Goal: Task Accomplishment & Management: Use online tool/utility

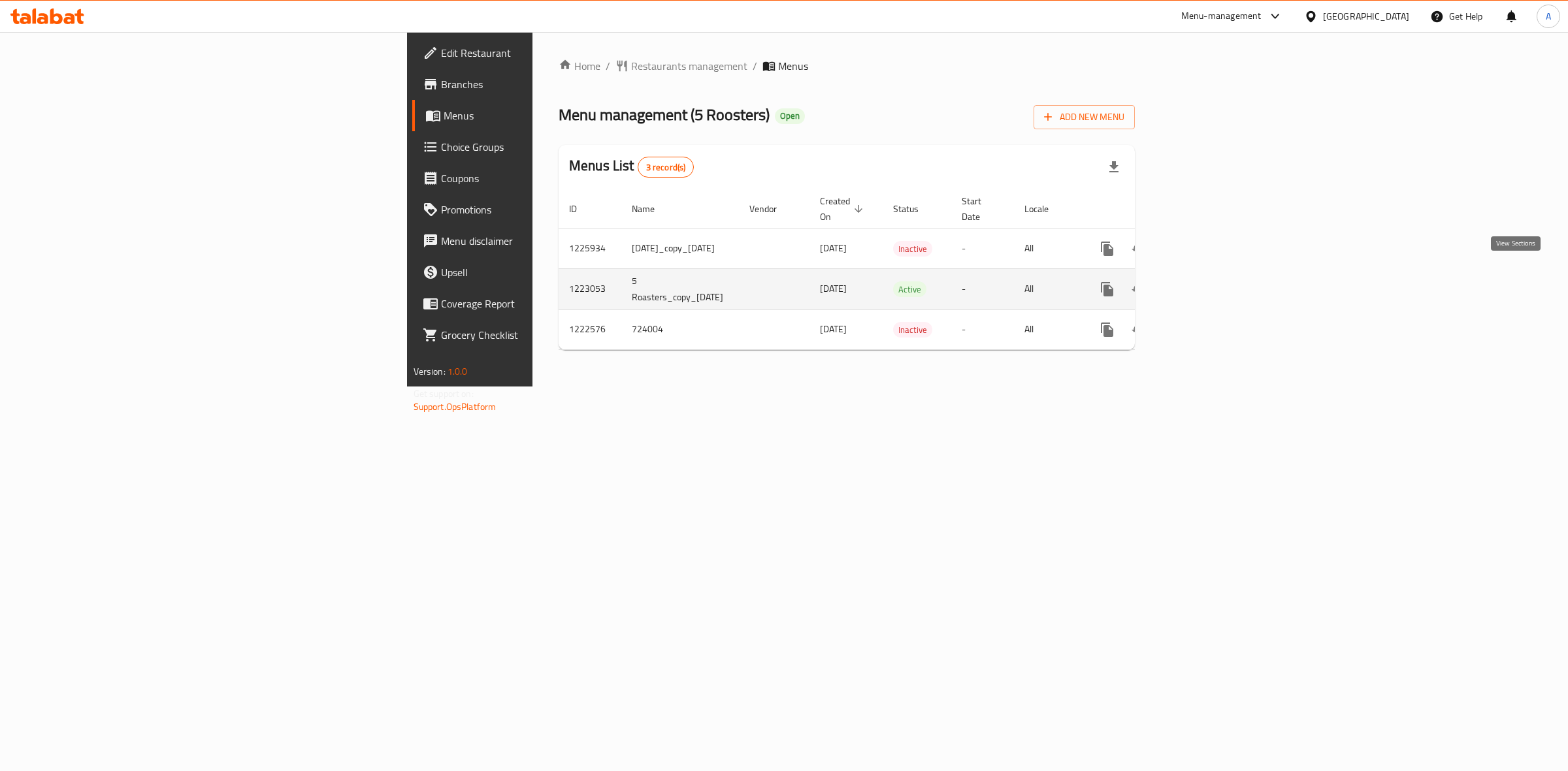
click at [1209, 282] on icon "enhanced table" at bounding box center [1201, 290] width 16 height 16
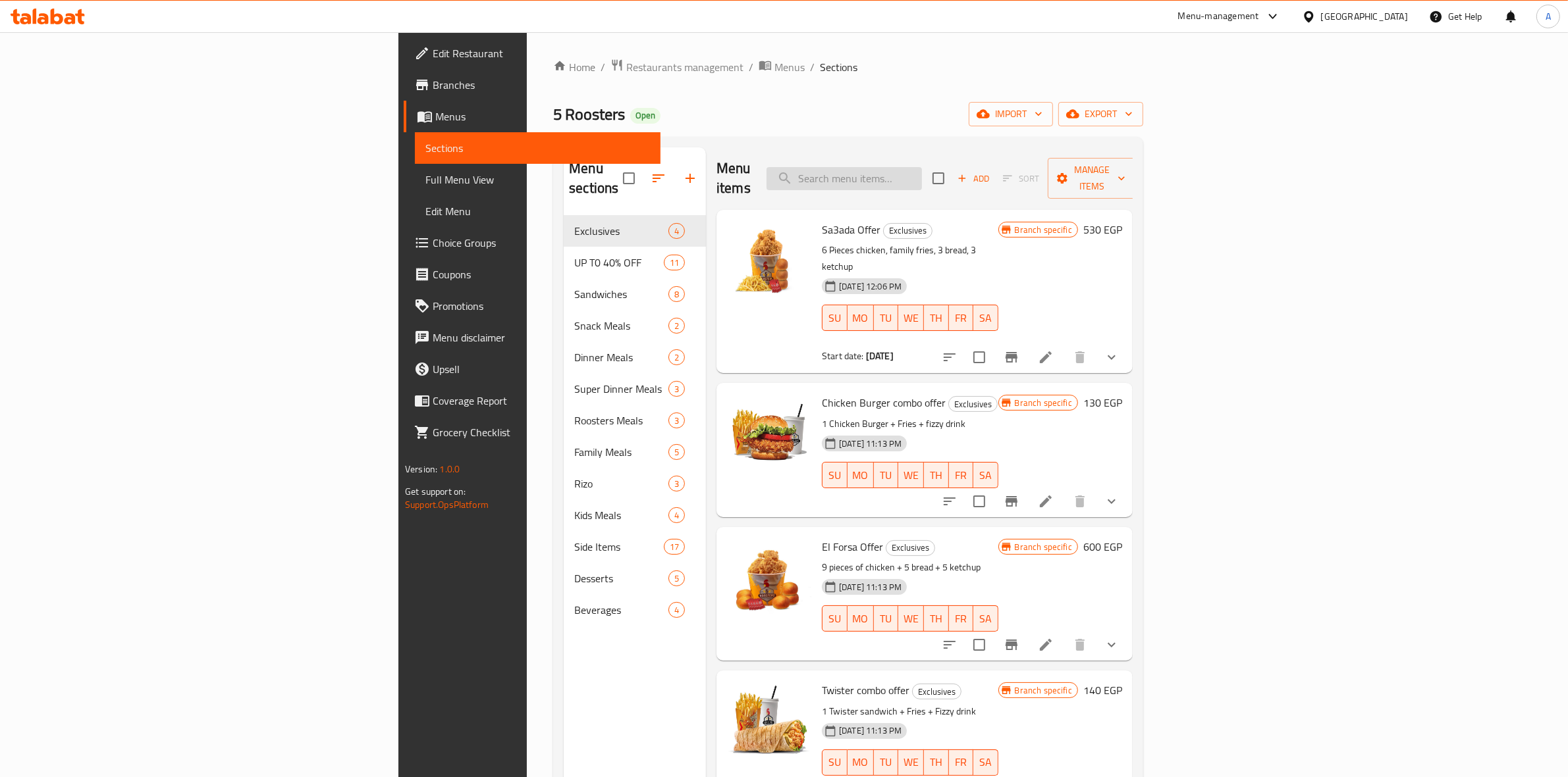
click at [922, 167] on input "search" at bounding box center [844, 179] width 155 height 23
paste input "Chicken Burger Combo"
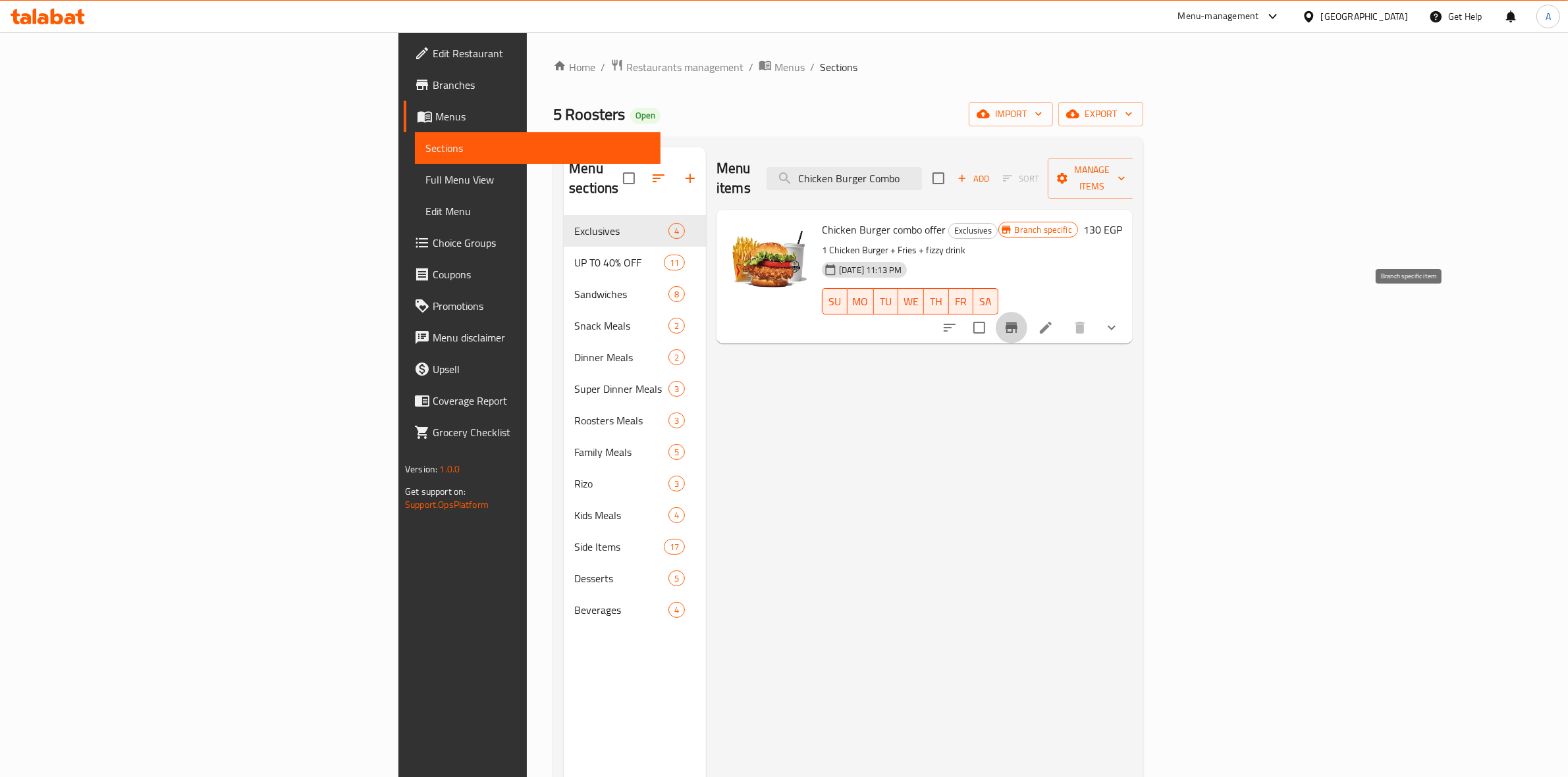
click at [1019, 320] on icon "Branch-specific-item" at bounding box center [1011, 328] width 16 height 16
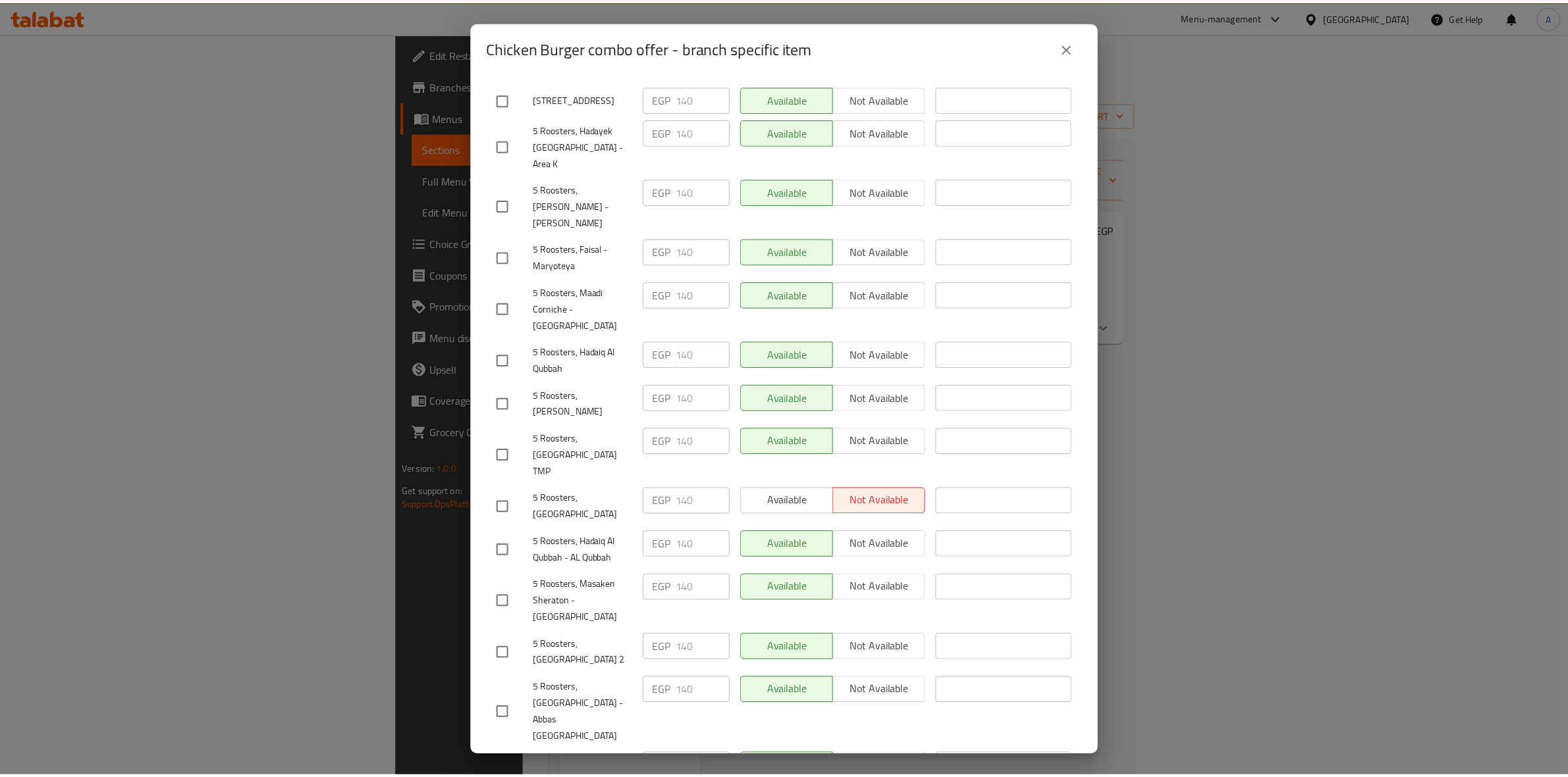
scroll to position [290, 0]
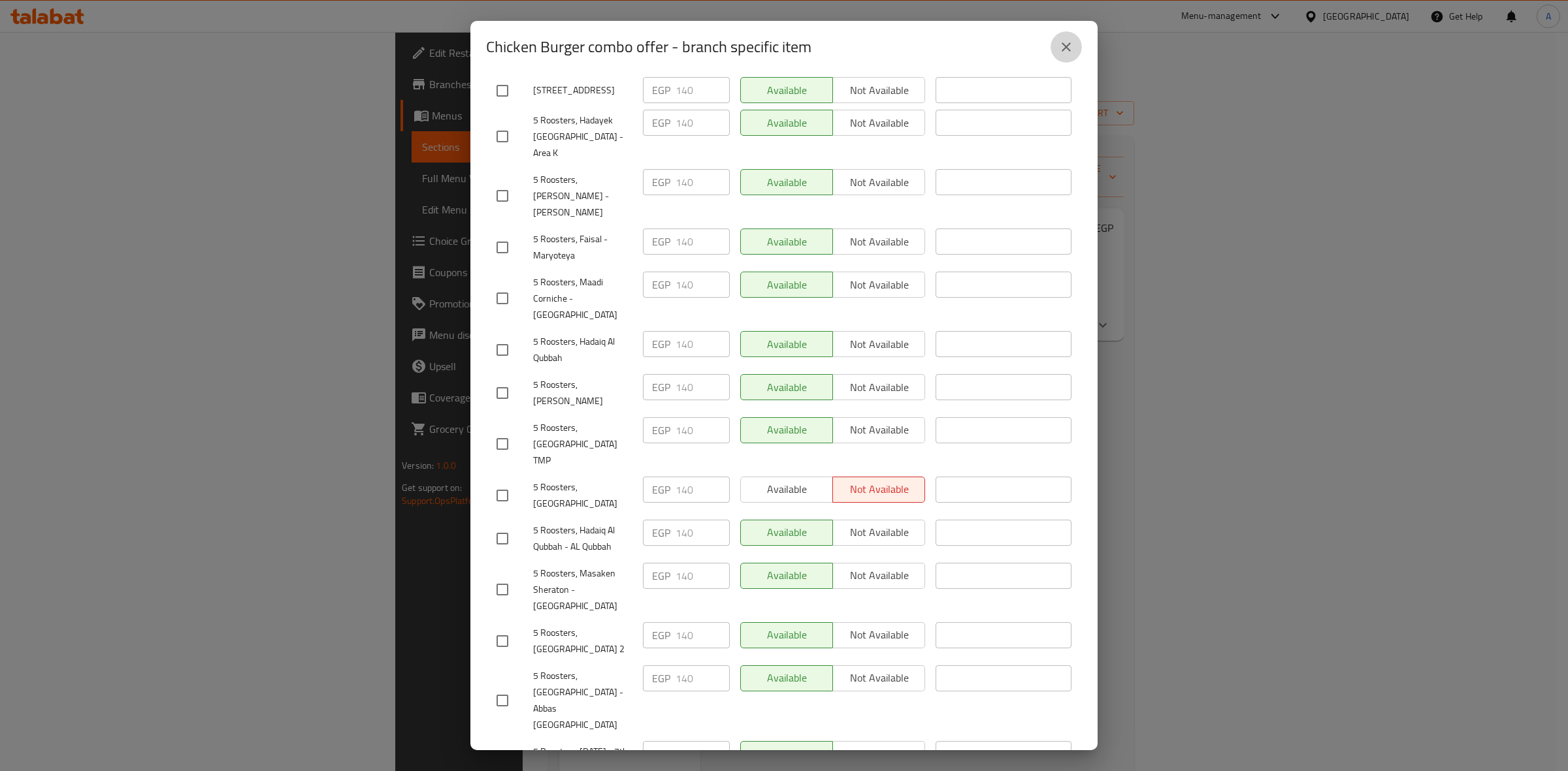
click at [1070, 43] on icon "close" at bounding box center [1066, 47] width 10 height 10
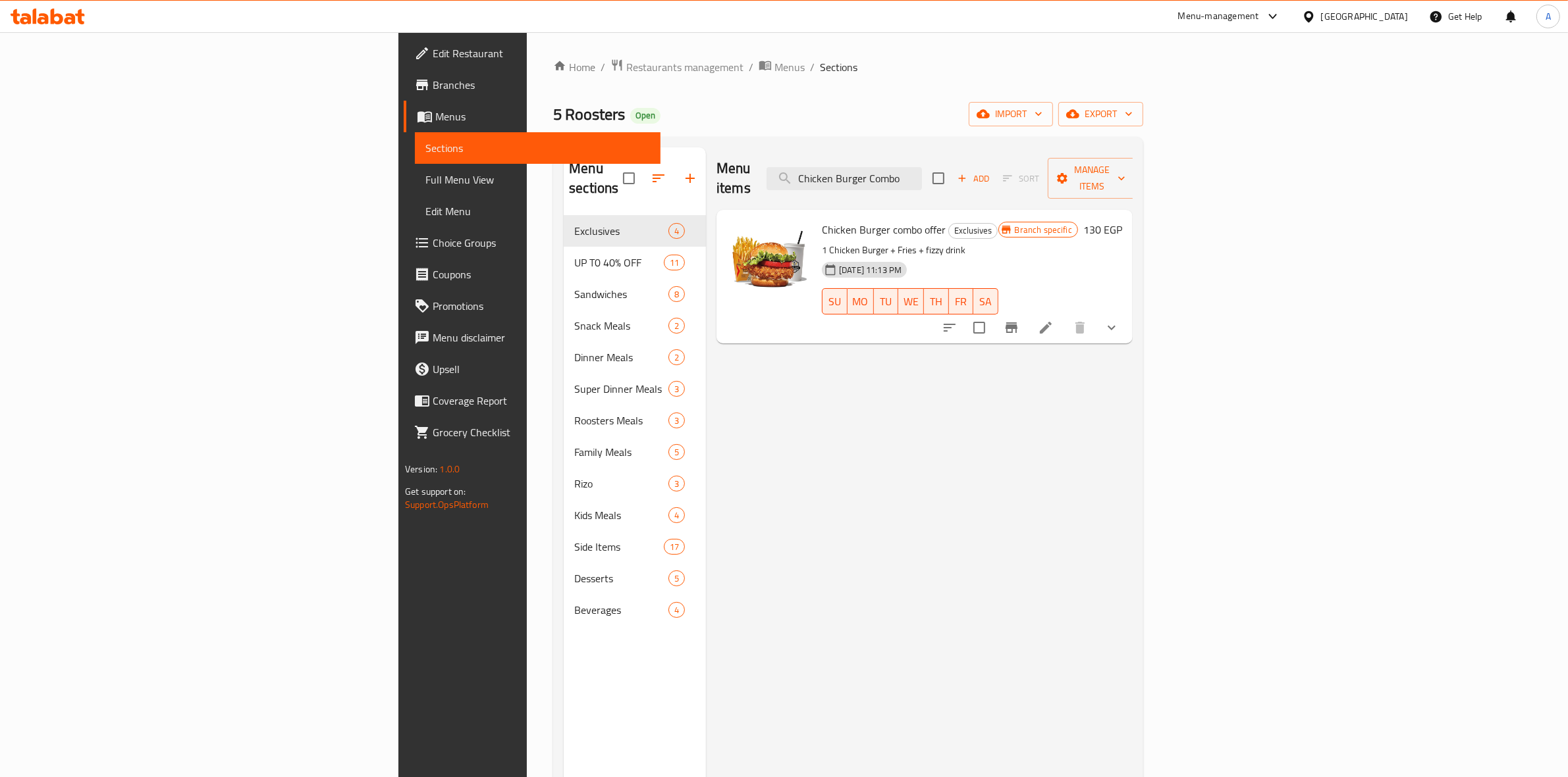
drag, startPoint x: 801, startPoint y: 474, endPoint x: 981, endPoint y: 260, distance: 279.6
click at [807, 468] on div "Menu items Chicken Burger Combo Add Sort Manage items Chicken Burger combo offe…" at bounding box center [919, 536] width 426 height 777
drag, startPoint x: 1051, startPoint y: 171, endPoint x: 517, endPoint y: 120, distance: 536.4
click at [553, 123] on div "Home / Restaurants management / Menus / Sections 5 Roosters Open import export …" at bounding box center [848, 497] width 590 height 876
paste input "Twister Sandwich"
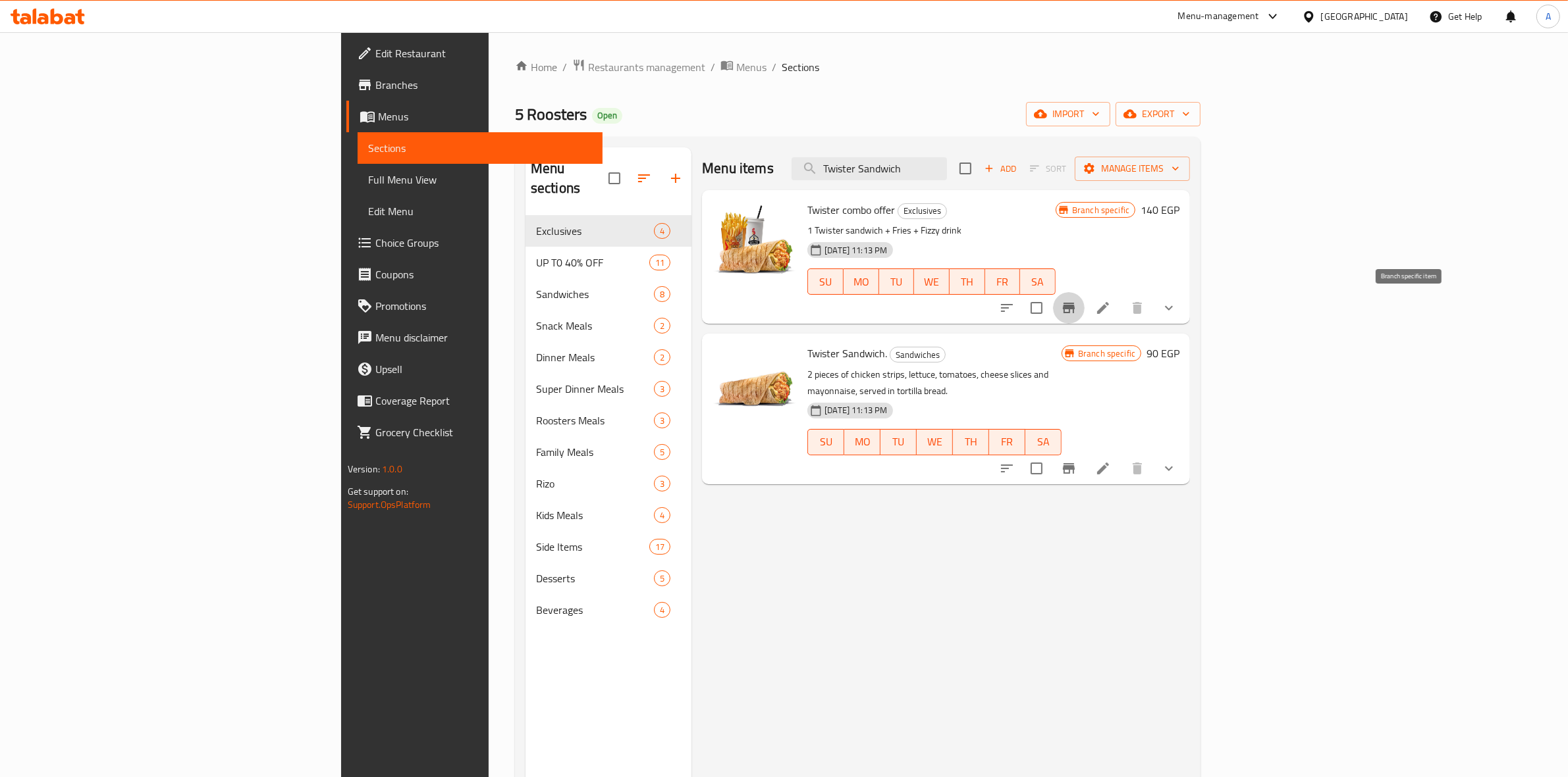
click at [1075, 307] on icon "Branch-specific-item" at bounding box center [1069, 307] width 12 height 10
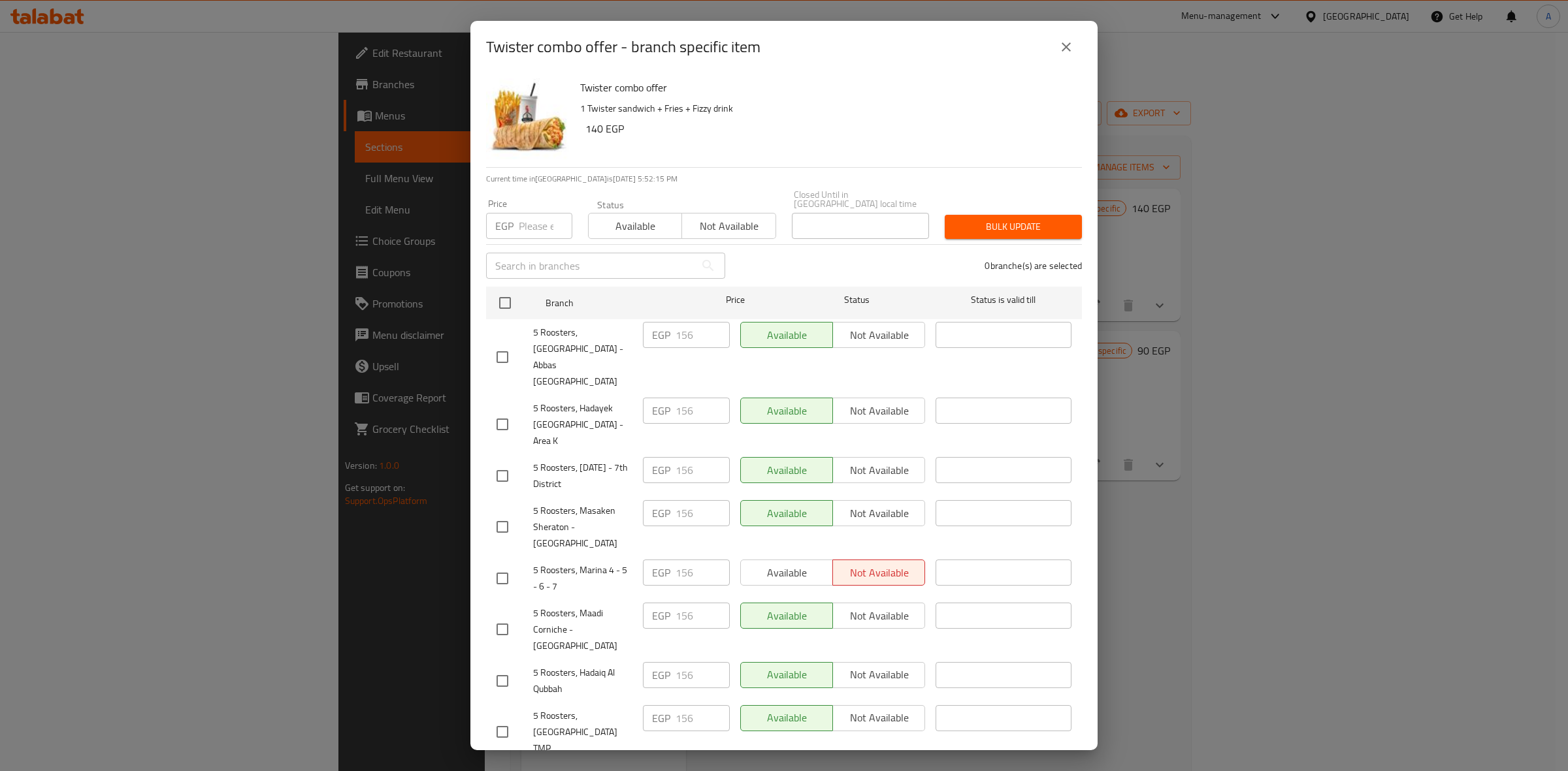
click at [1066, 49] on icon "close" at bounding box center [1066, 47] width 16 height 16
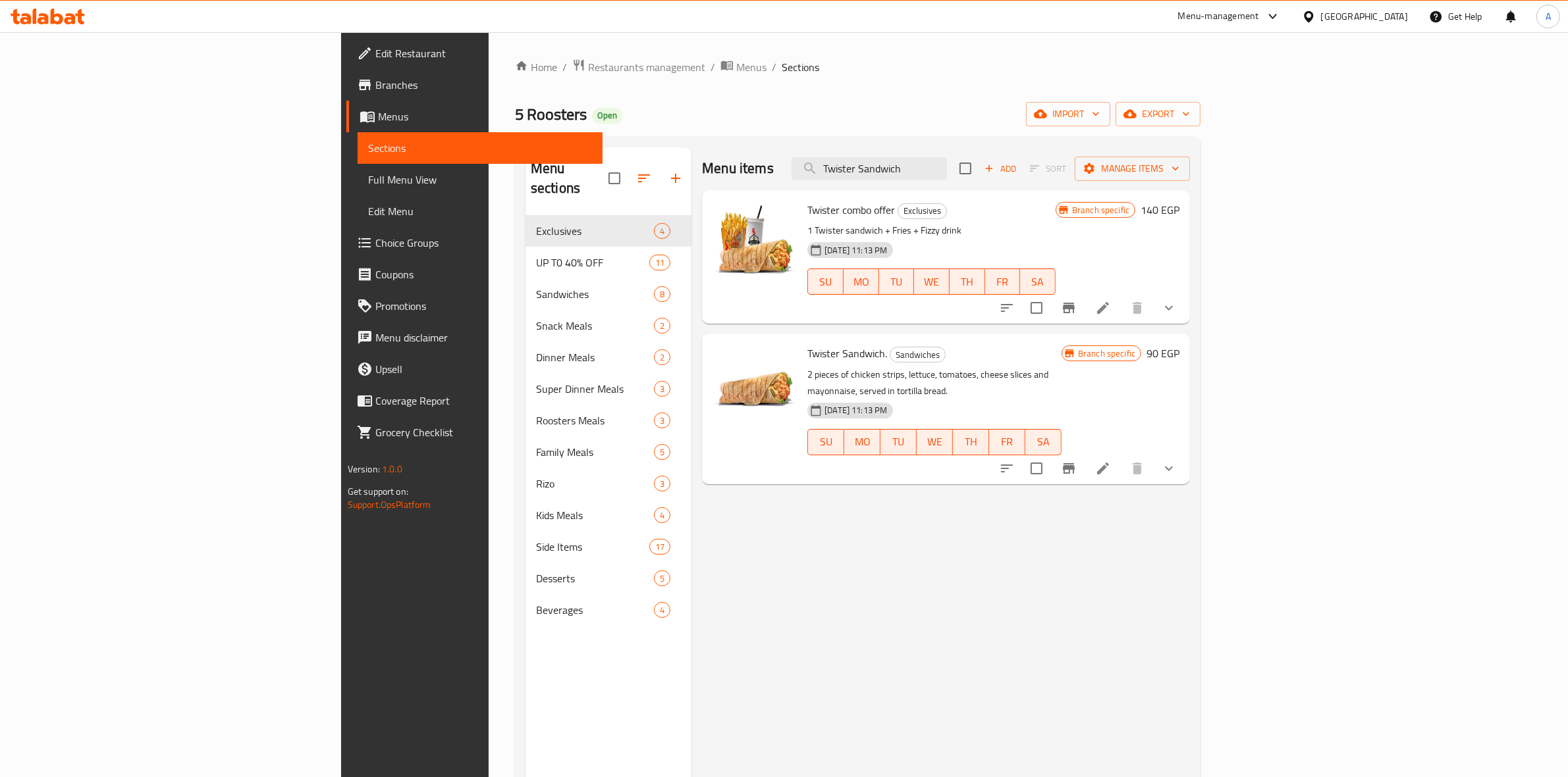
drag, startPoint x: 1038, startPoint y: 169, endPoint x: 666, endPoint y: 141, distance: 373.1
click at [666, 141] on div "Menu sections Exclusives 4 UP T0 40% OFF 11 Sandwiches 8 Snack Meals 2 Dinner M…" at bounding box center [858, 536] width 685 height 798
paste input "Qarmasha Offer"
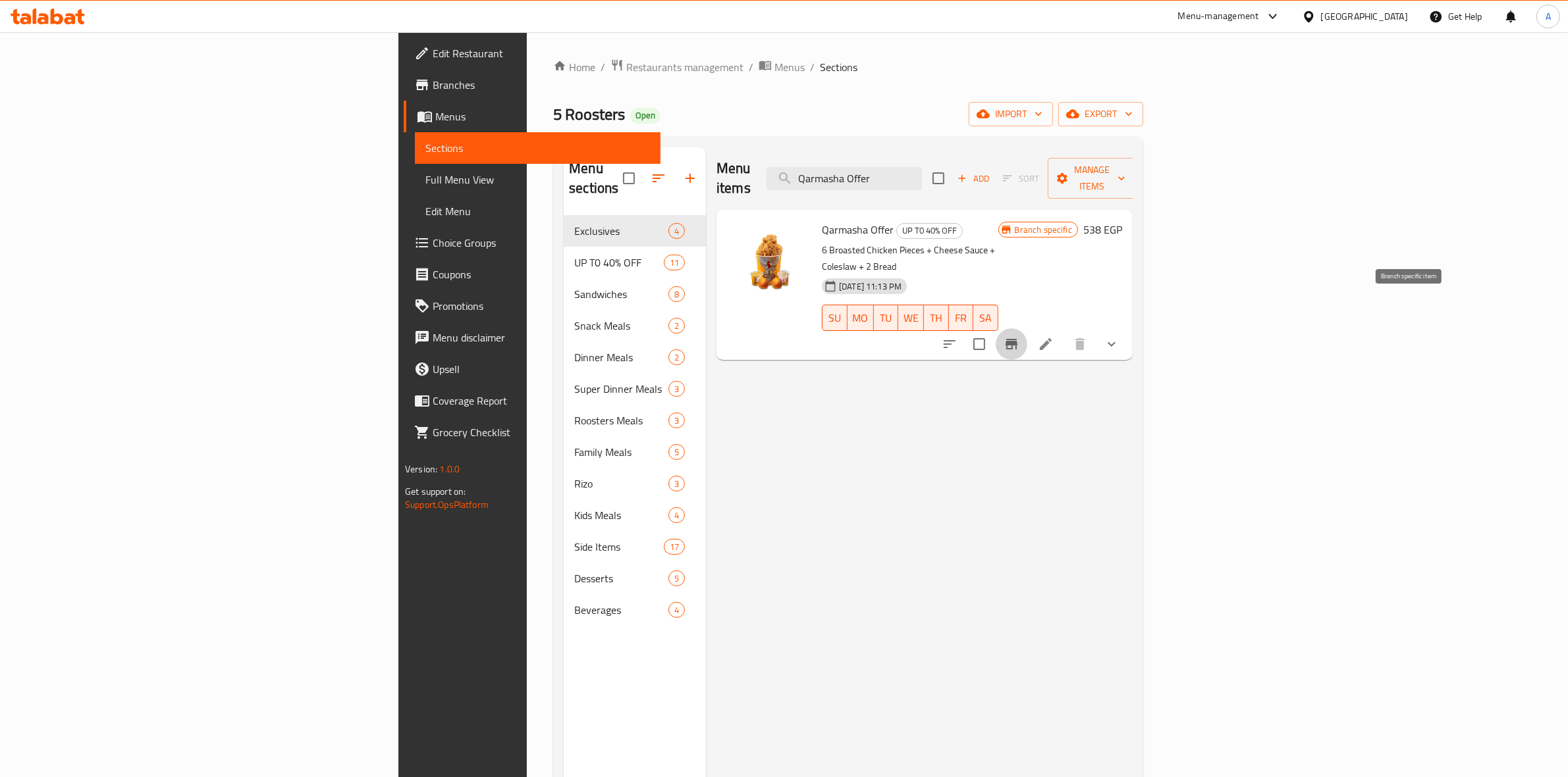
click at [1017, 339] on icon "Branch-specific-item" at bounding box center [1011, 344] width 12 height 10
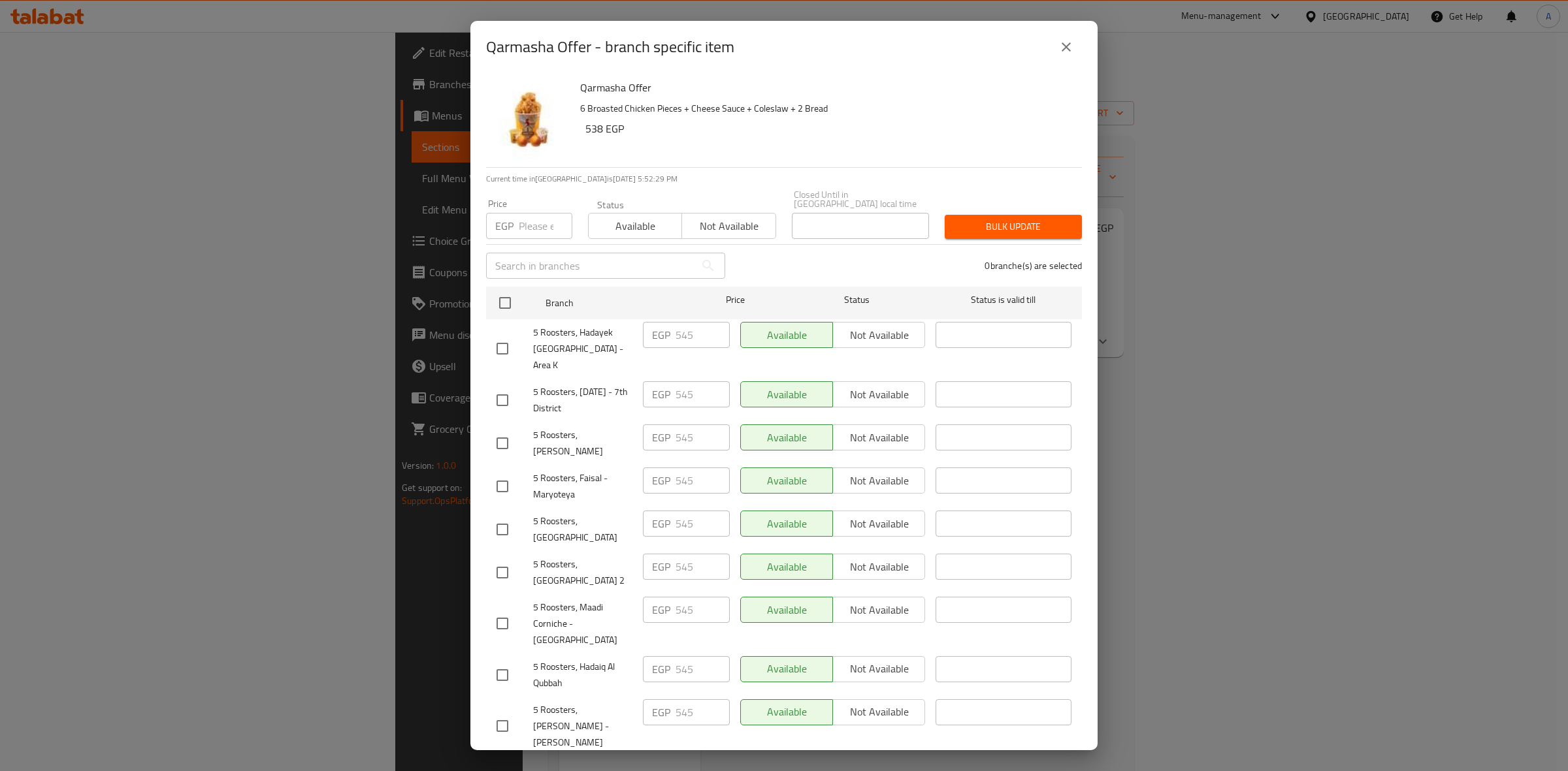
drag, startPoint x: 1066, startPoint y: 47, endPoint x: 1067, endPoint y: 79, distance: 32.0
click at [1066, 47] on icon "close" at bounding box center [1066, 47] width 10 height 10
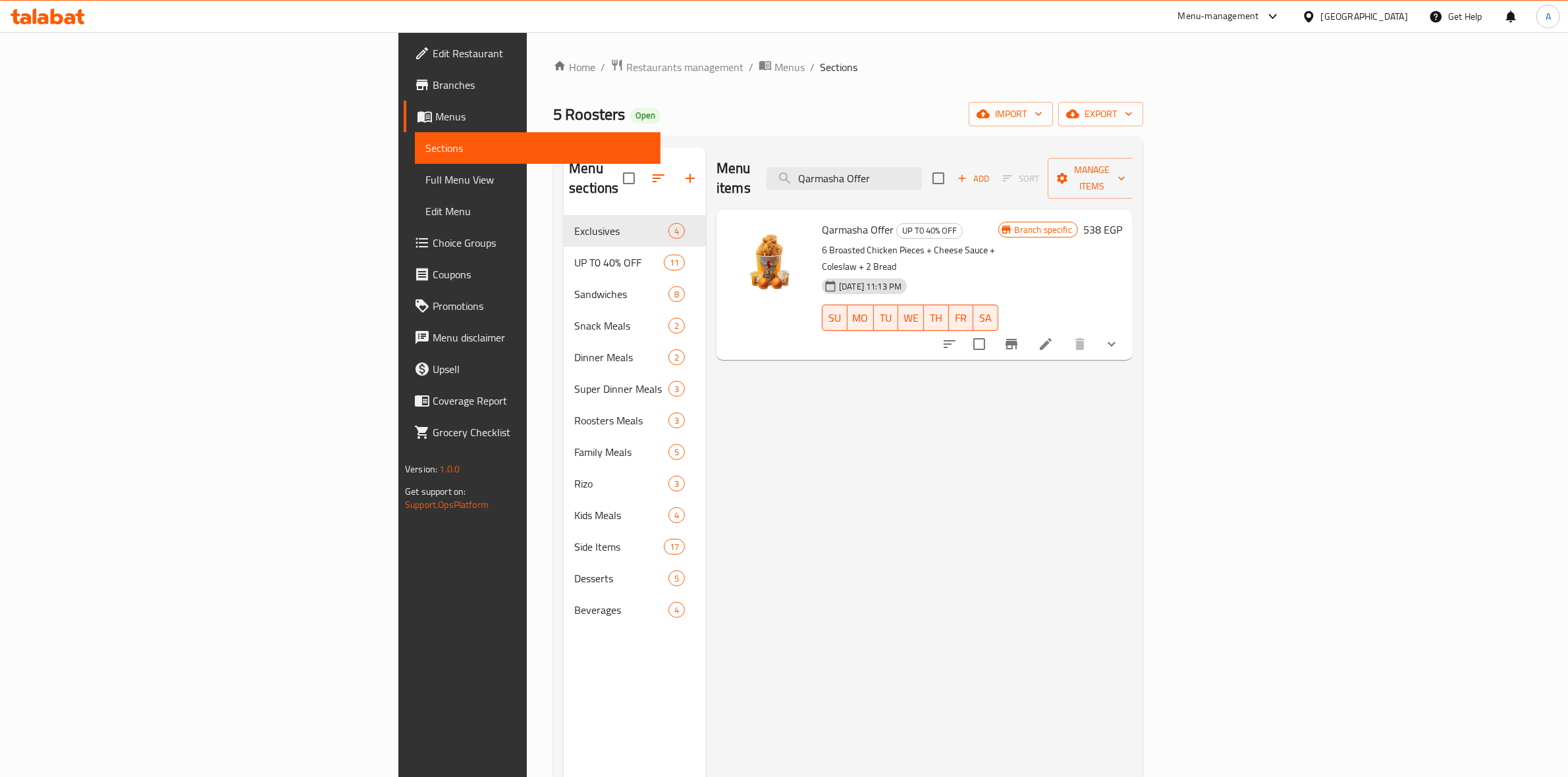
drag, startPoint x: 1038, startPoint y: 173, endPoint x: 764, endPoint y: 178, distance: 274.0
click at [764, 179] on div "Menu items Qarmasha Offer Add Sort Manage items" at bounding box center [924, 179] width 416 height 63
paste input "Make Your Own Combo Sandwich"
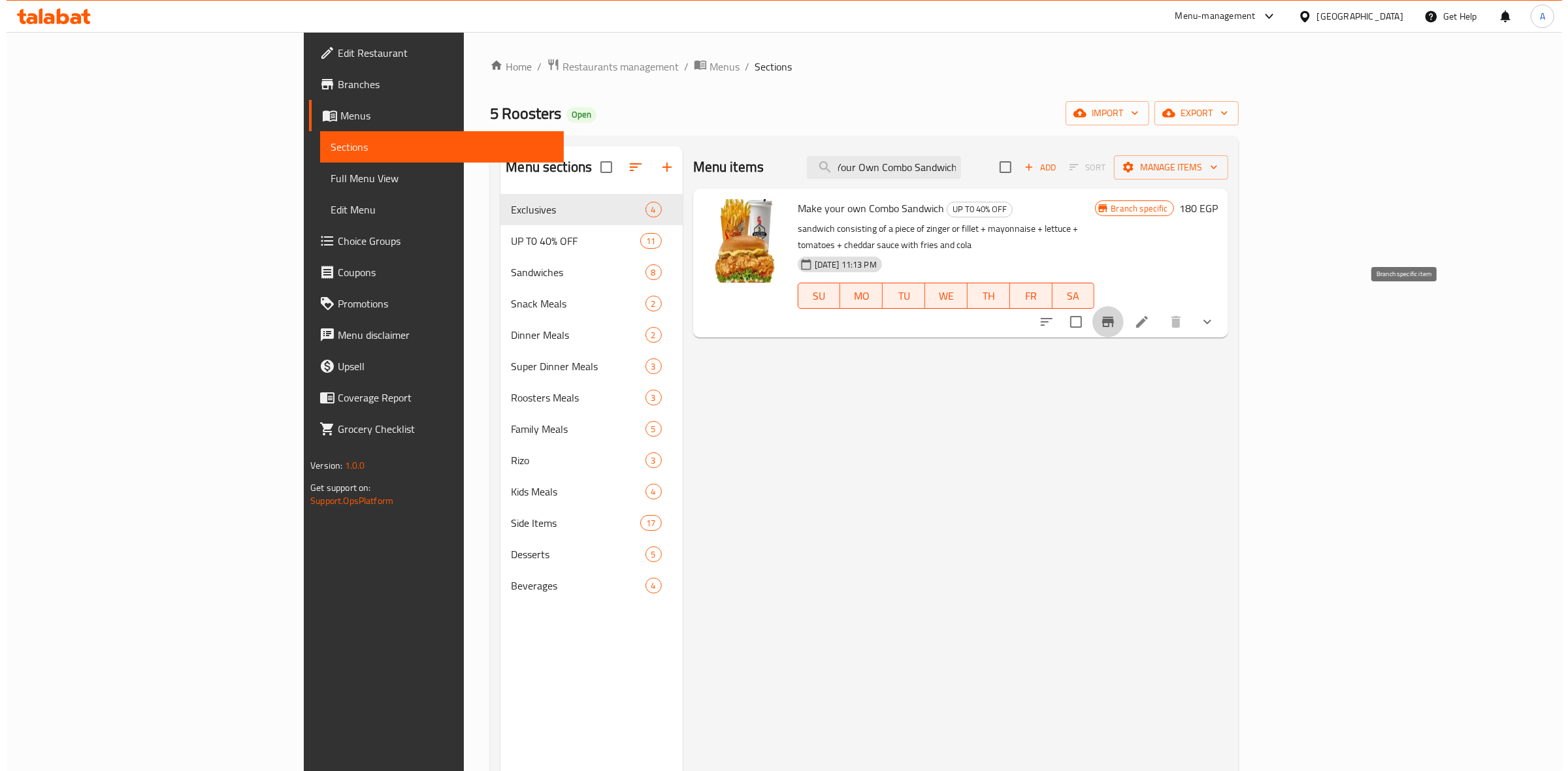
scroll to position [0, 0]
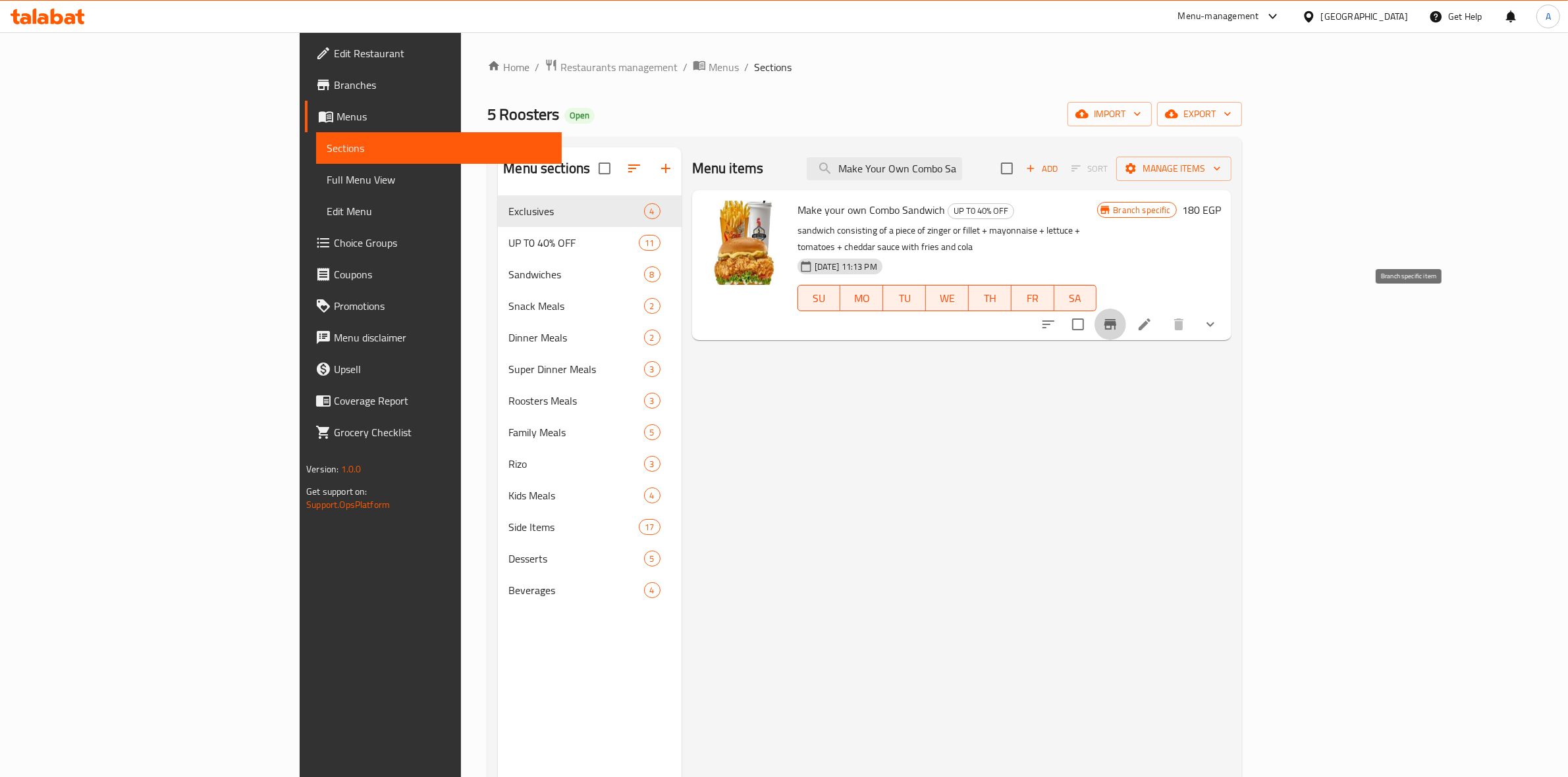
click at [1116, 319] on icon "Branch-specific-item" at bounding box center [1110, 324] width 12 height 10
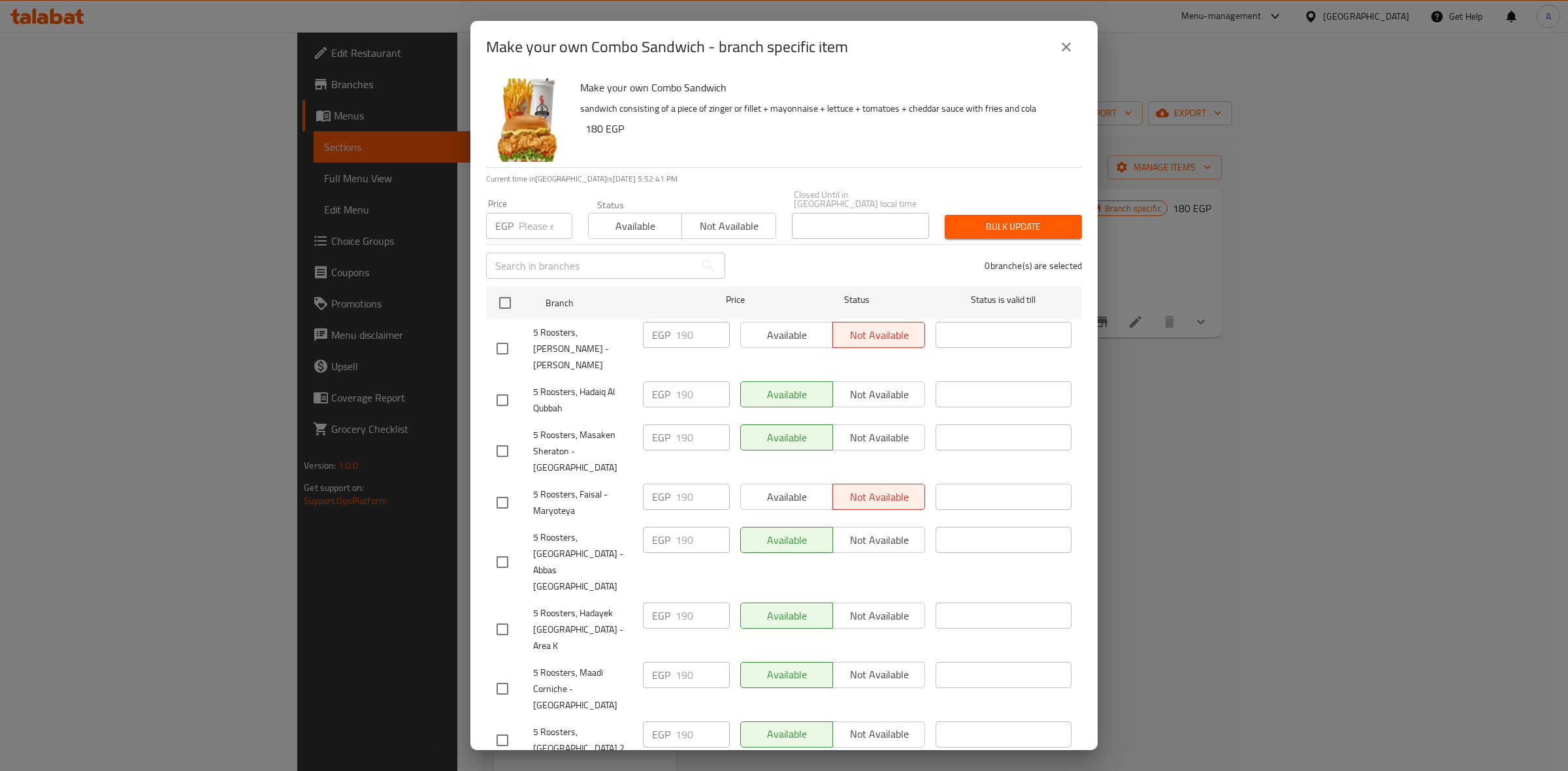
click at [1053, 41] on button "close" at bounding box center [1066, 47] width 31 height 31
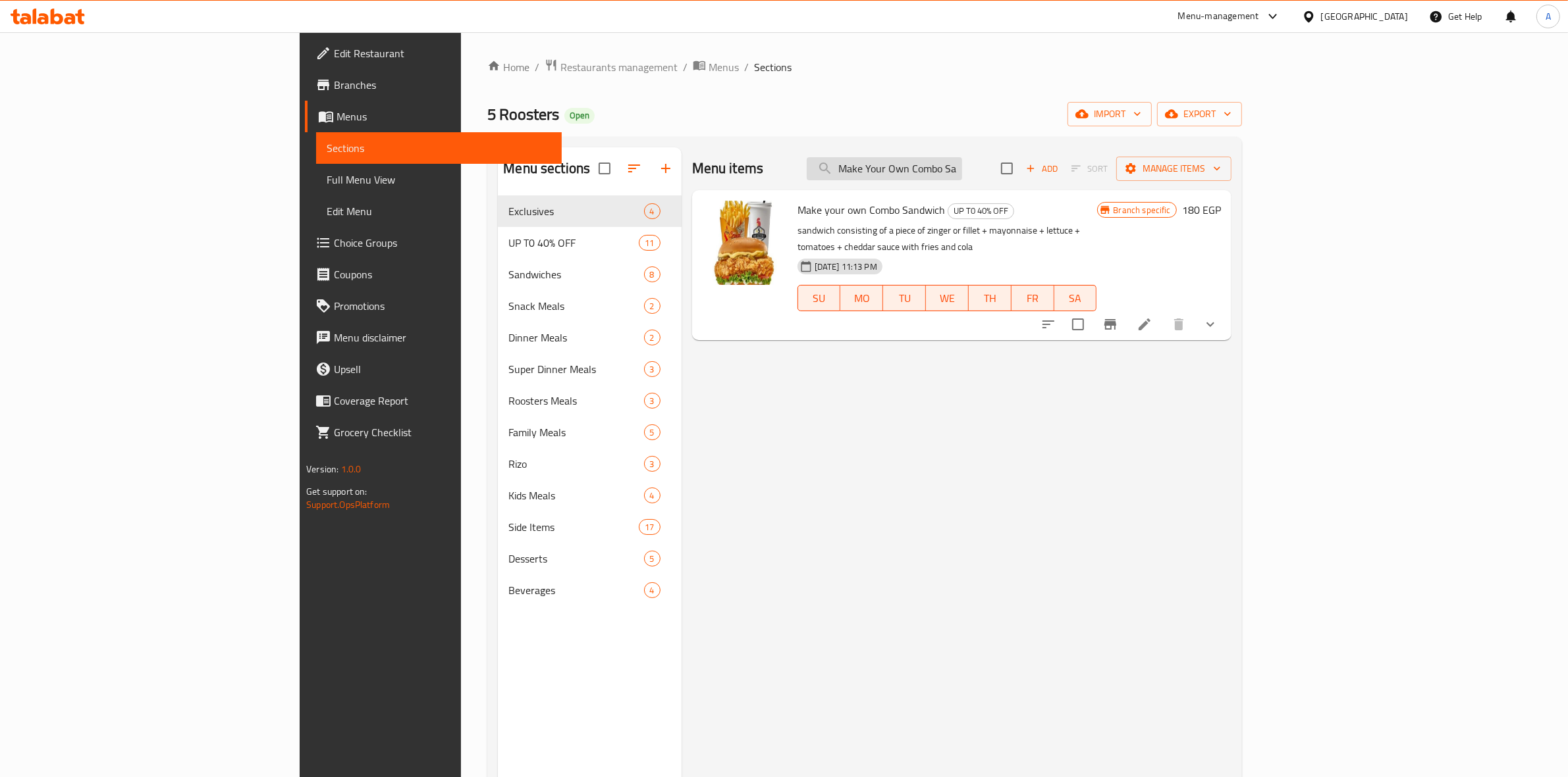
click at [962, 166] on input "Make Your Own Combo Sandwich" at bounding box center [884, 169] width 155 height 23
paste input "Rizo Offer"
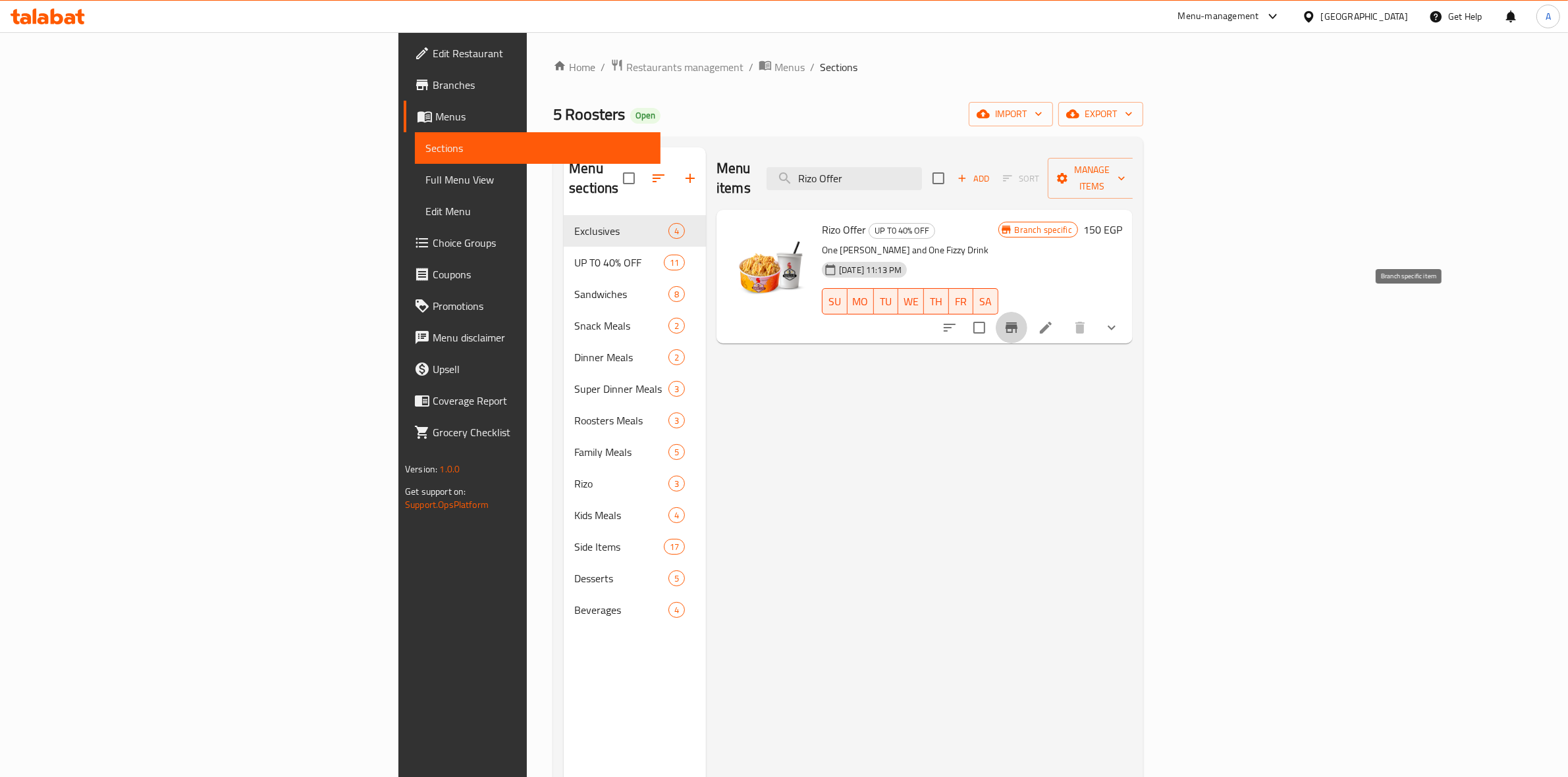
click at [1017, 322] on icon "Branch-specific-item" at bounding box center [1011, 328] width 12 height 10
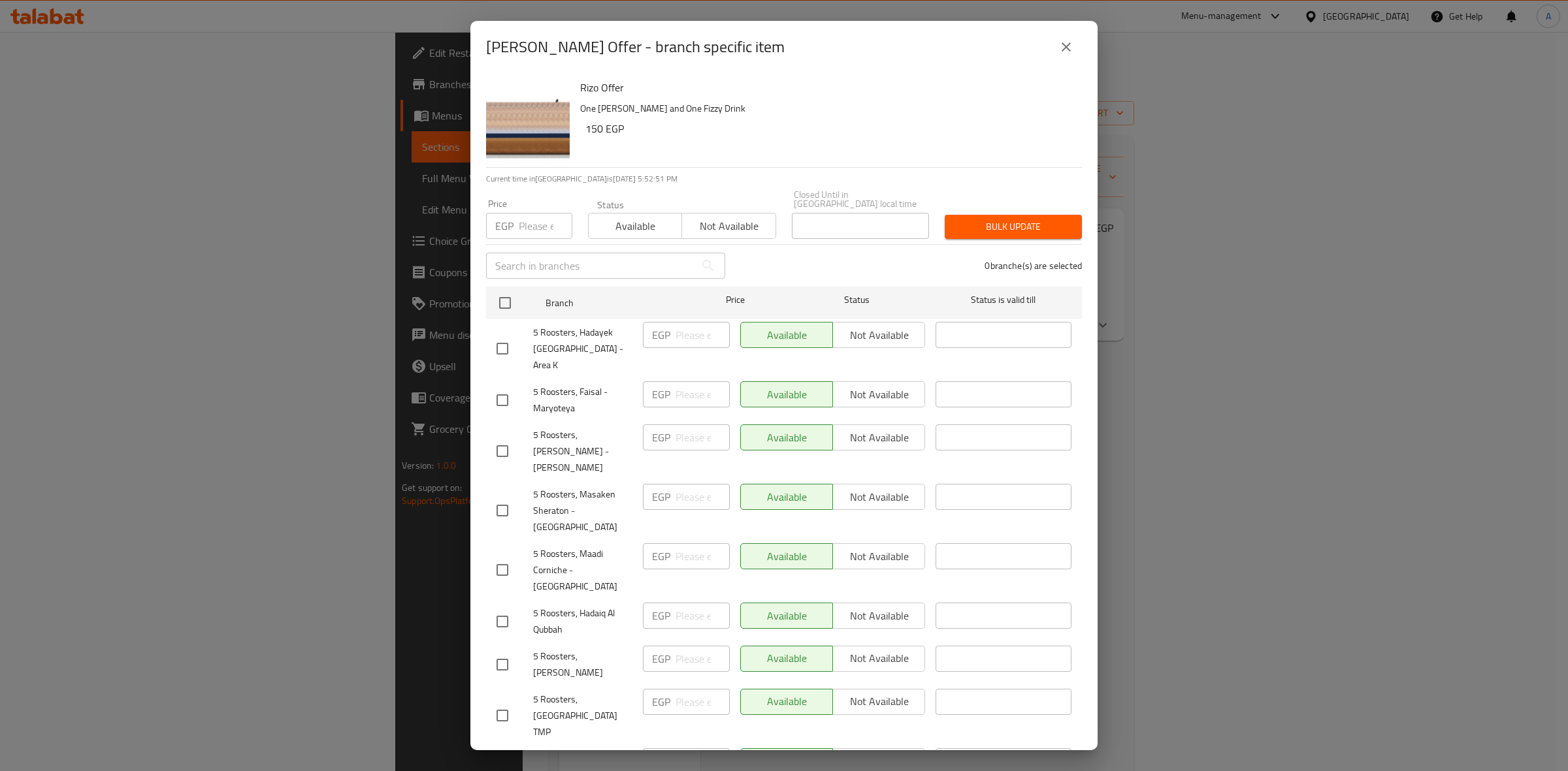
click at [1072, 56] on button "close" at bounding box center [1066, 47] width 31 height 31
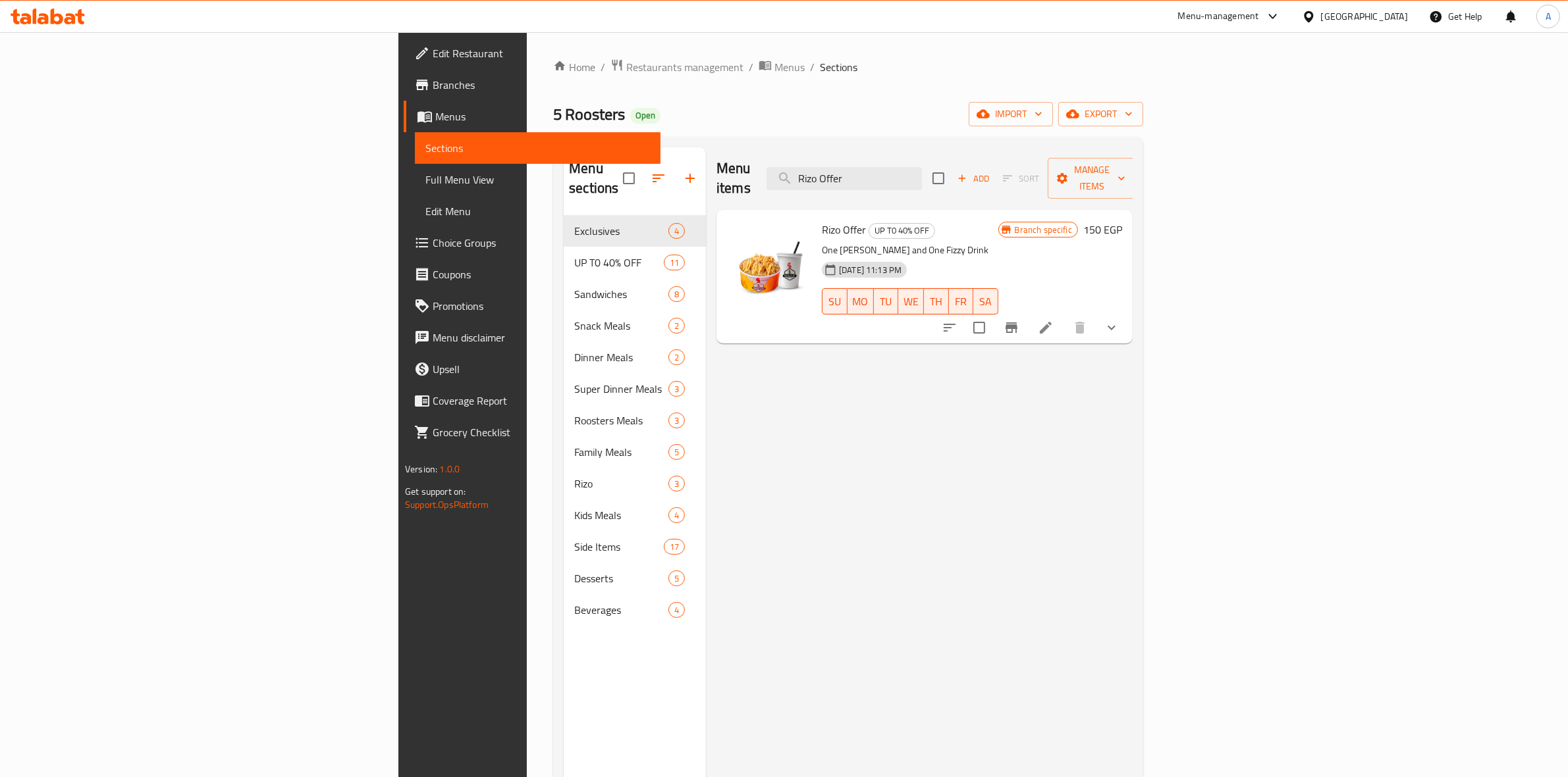
drag, startPoint x: 973, startPoint y: 175, endPoint x: 820, endPoint y: 160, distance: 153.7
click at [828, 165] on div "Menu items [PERSON_NAME] Offer Add Sort Manage items" at bounding box center [924, 179] width 416 height 63
paste input "Box"
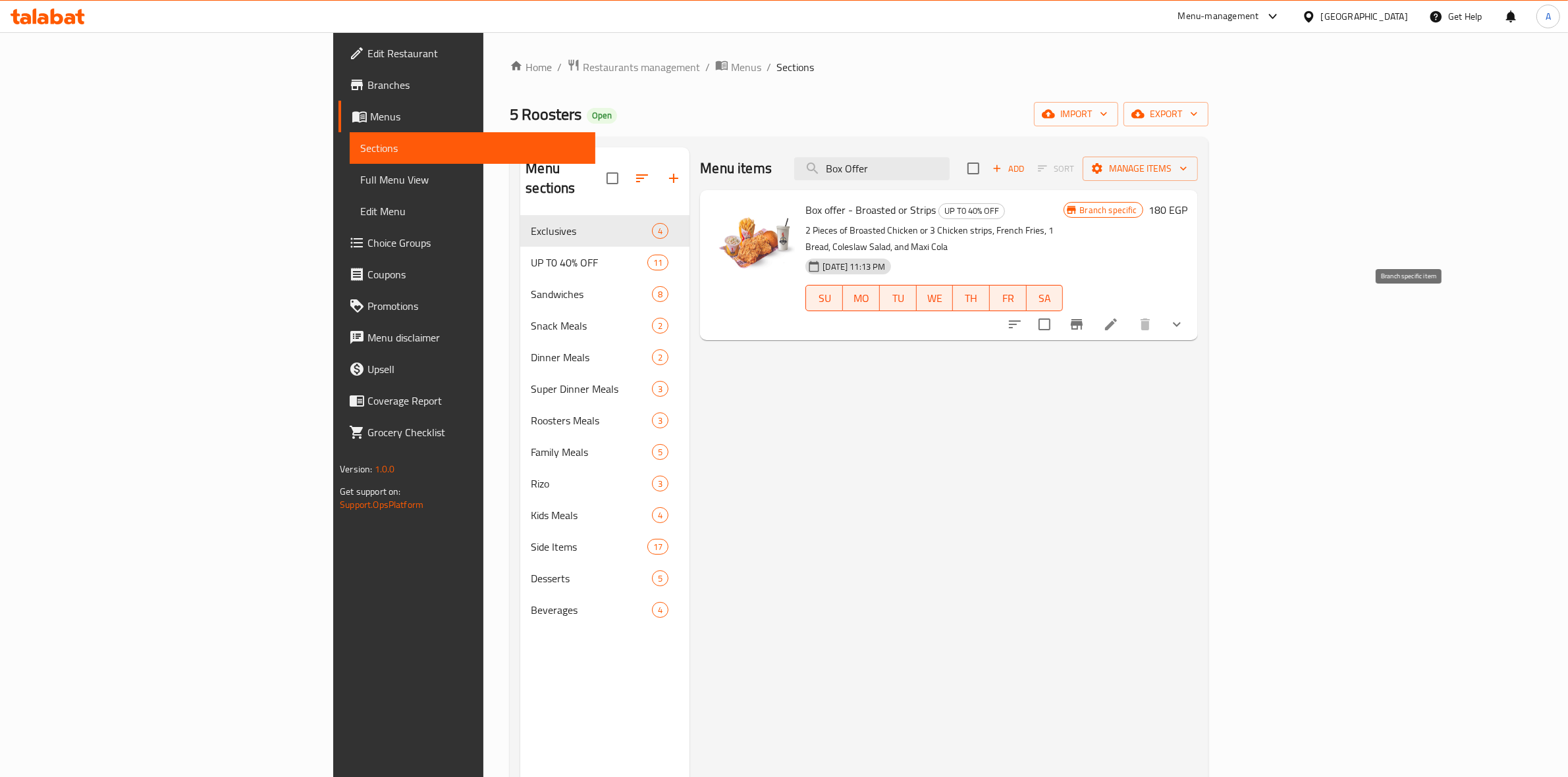
click at [1083, 319] on icon "Branch-specific-item" at bounding box center [1076, 324] width 12 height 10
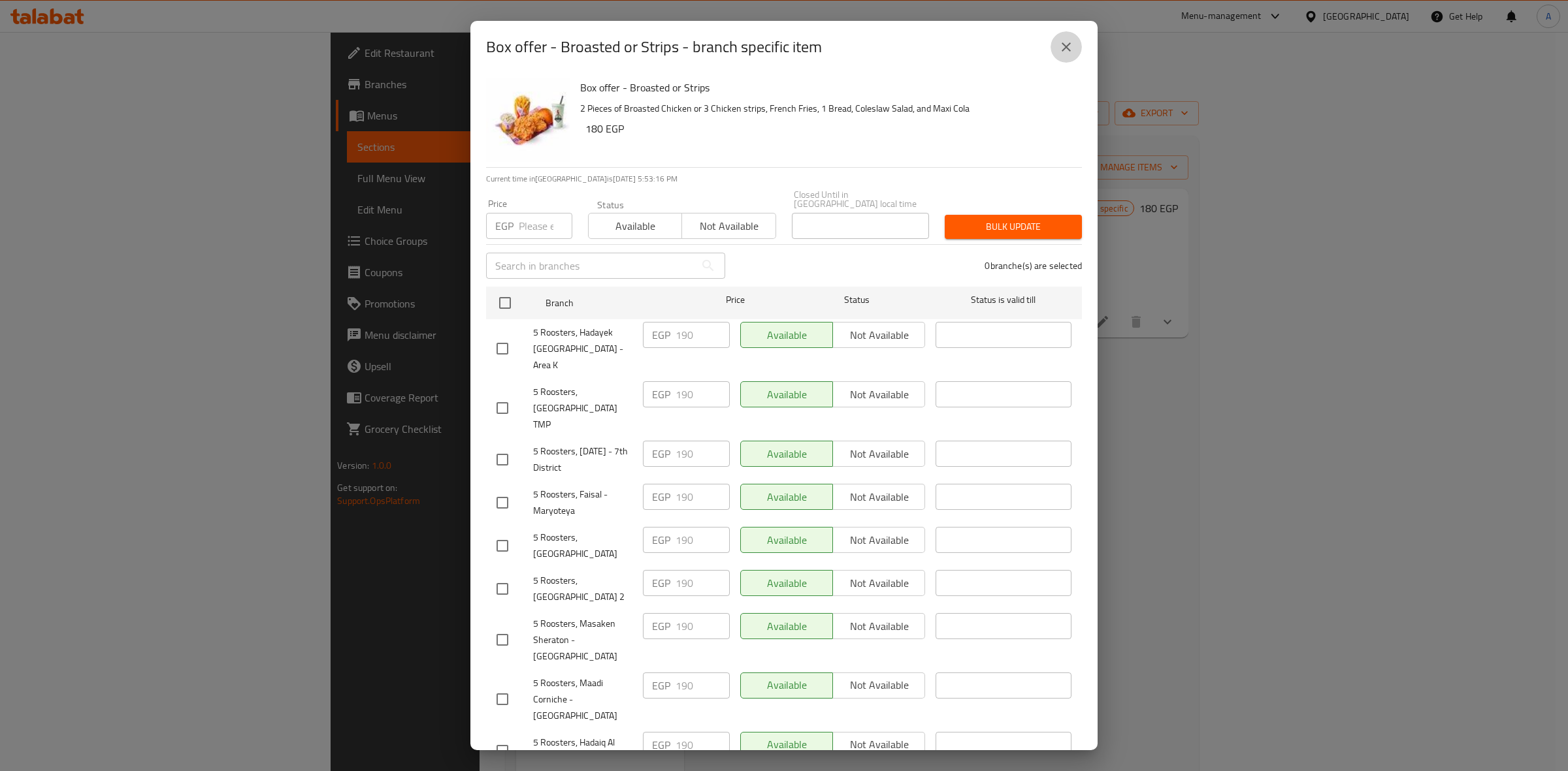
click at [1069, 48] on icon "close" at bounding box center [1066, 47] width 16 height 16
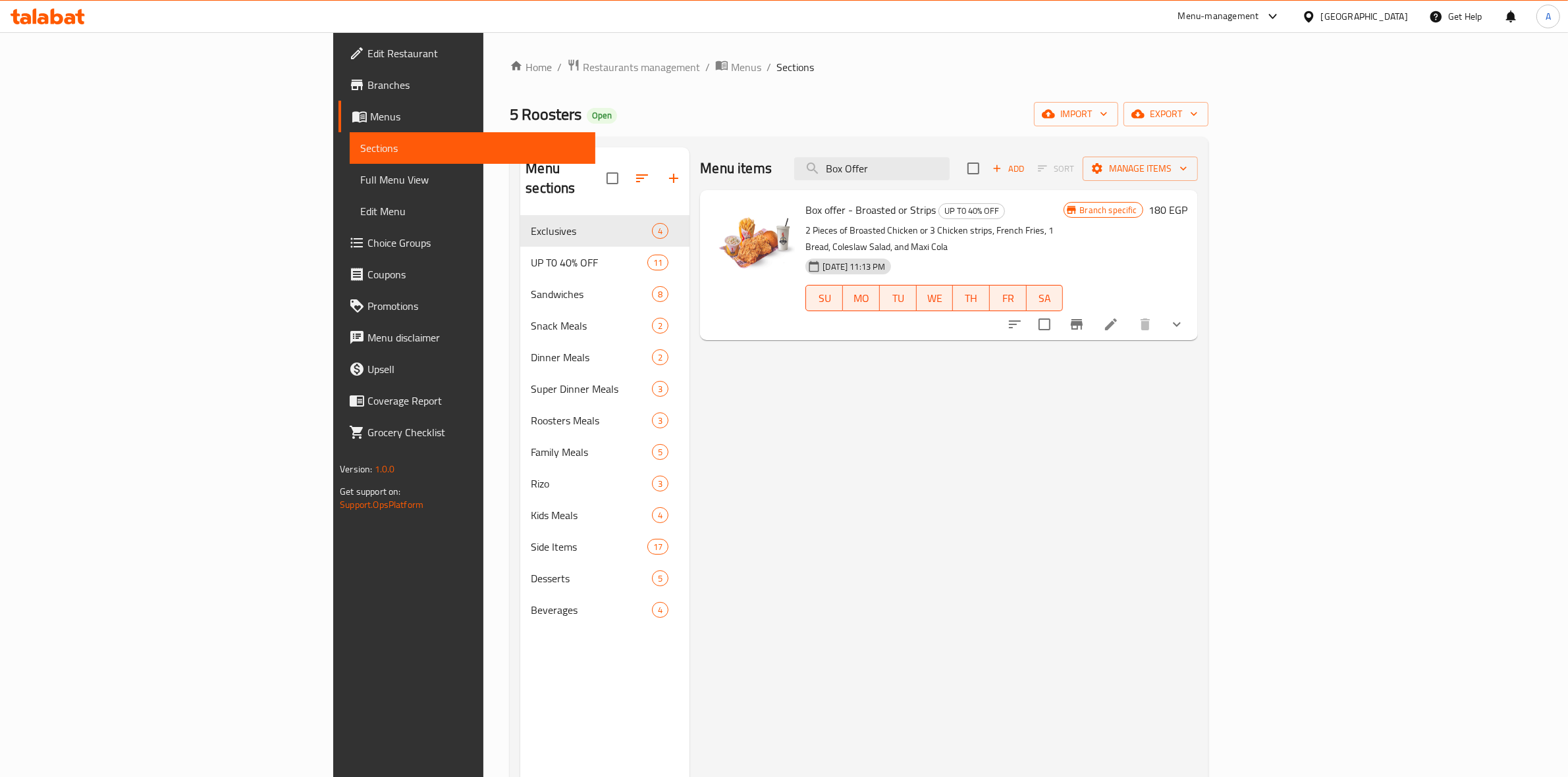
drag, startPoint x: 1013, startPoint y: 168, endPoint x: 755, endPoint y: 136, distance: 260.0
click at [772, 145] on div "Menu sections Exclusives 4 UP T0 40% OFF 11 Sandwiches 8 Snack Meals 2 Dinner M…" at bounding box center [859, 536] width 698 height 798
paste input "Couple"
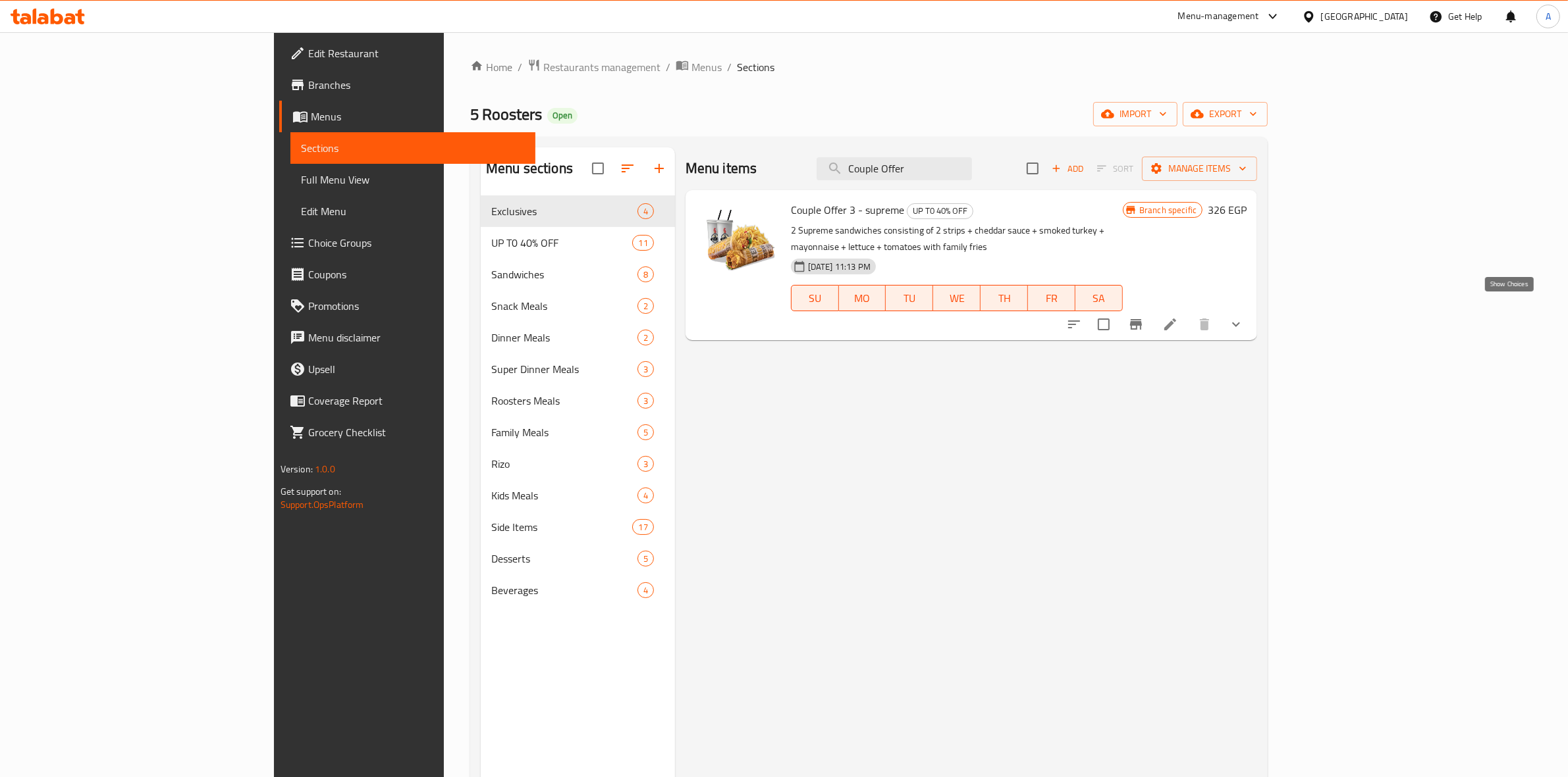
click at [1244, 316] on icon "show more" at bounding box center [1236, 324] width 16 height 16
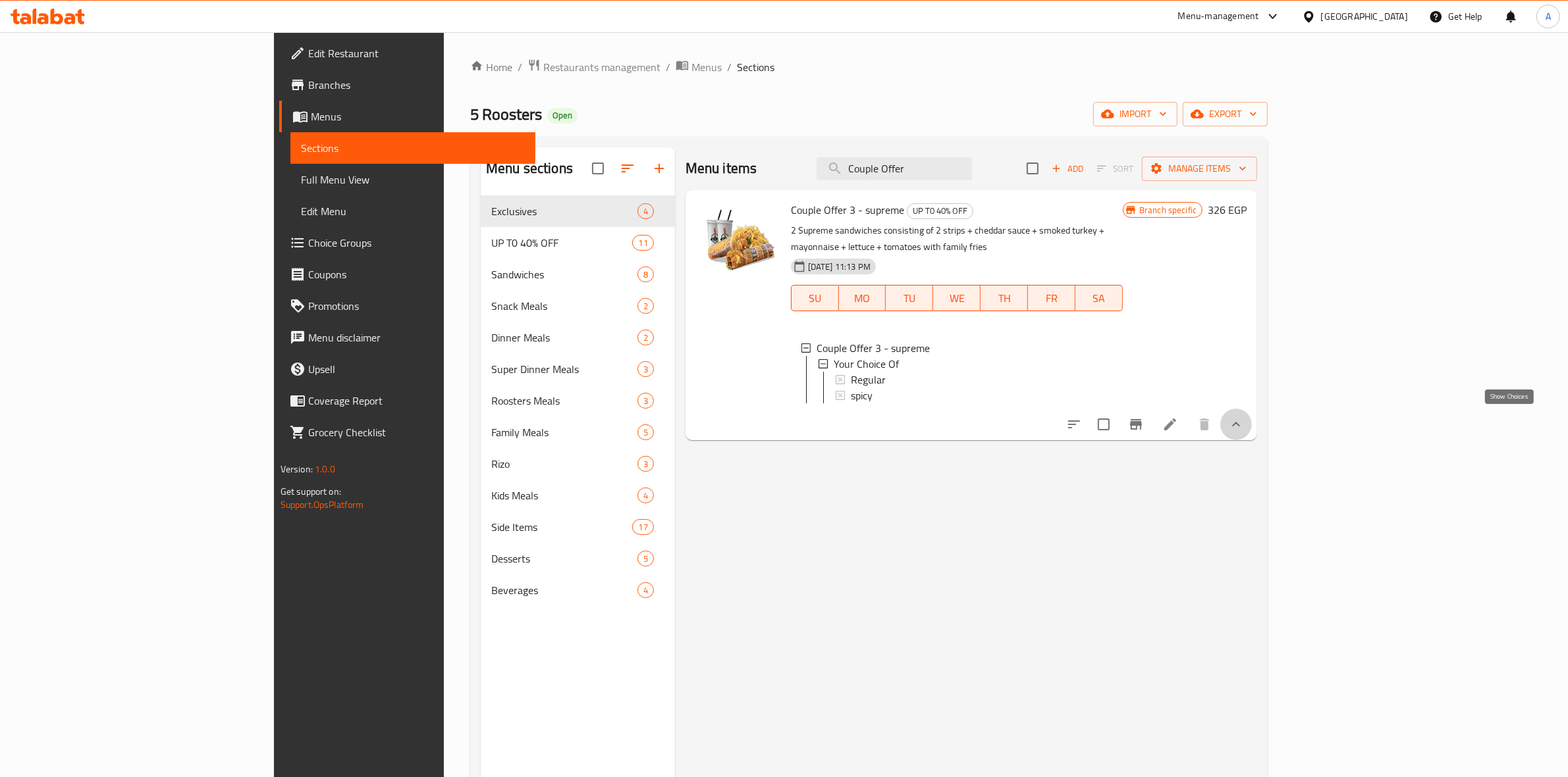
click at [1244, 416] on icon "show more" at bounding box center [1236, 424] width 16 height 16
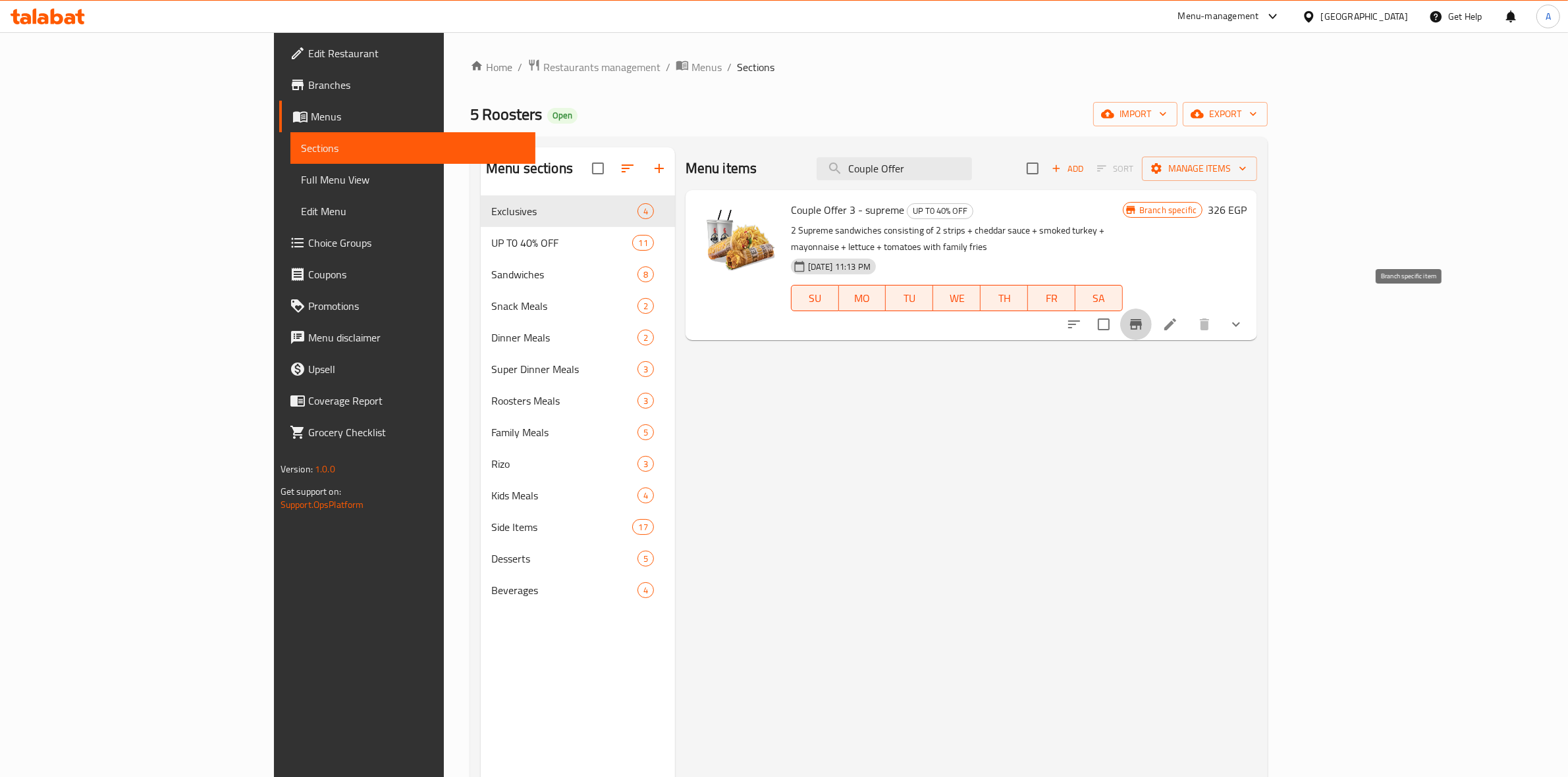
click at [1144, 316] on icon "Branch-specific-item" at bounding box center [1136, 324] width 16 height 16
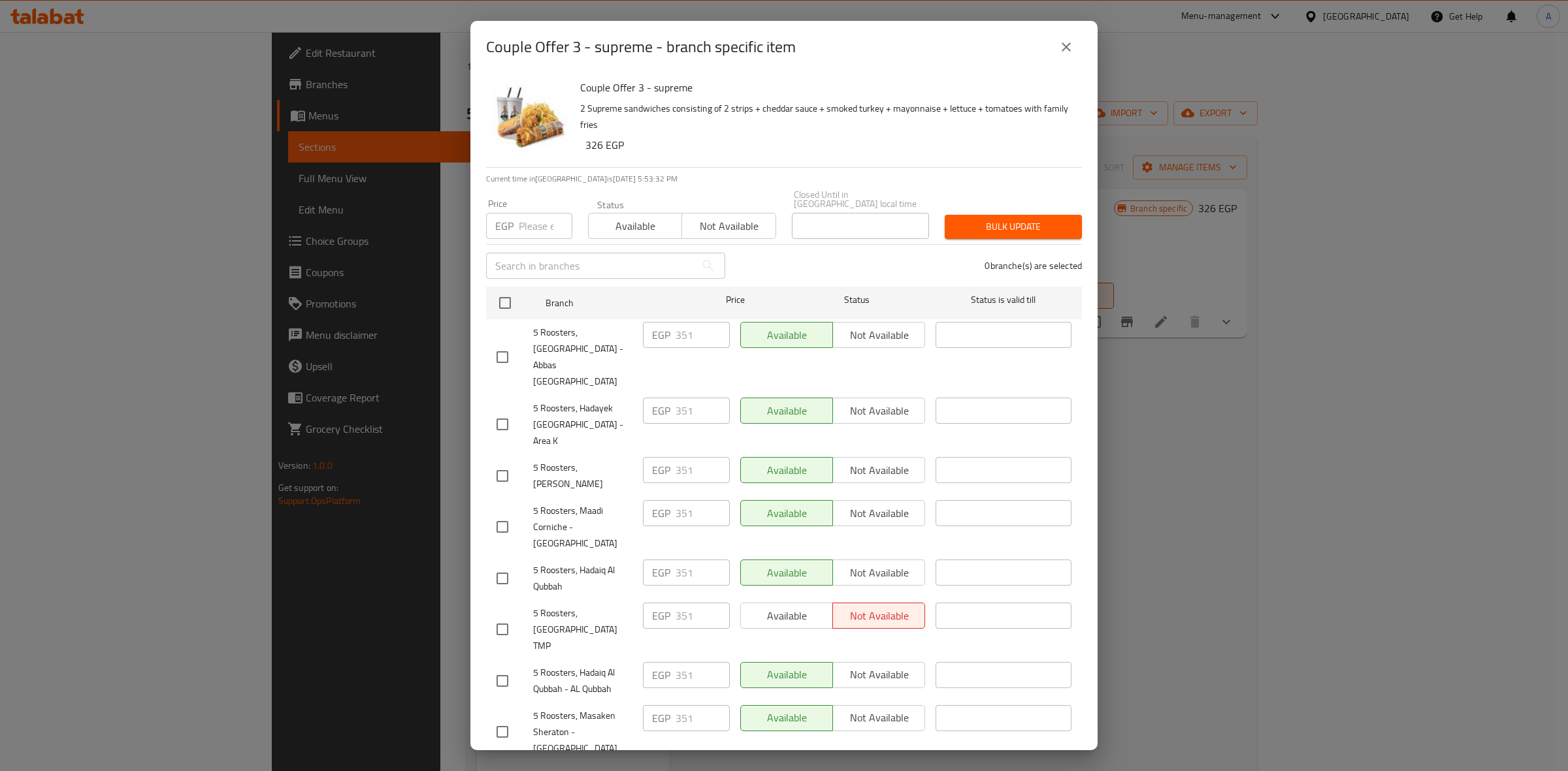
click at [1425, 233] on div "Couple Offer 3 - supreme - branch specific item Couple Offer 3 - supreme 2 Supr…" at bounding box center [784, 386] width 1568 height 771
click at [1069, 49] on icon "close" at bounding box center [1066, 47] width 10 height 10
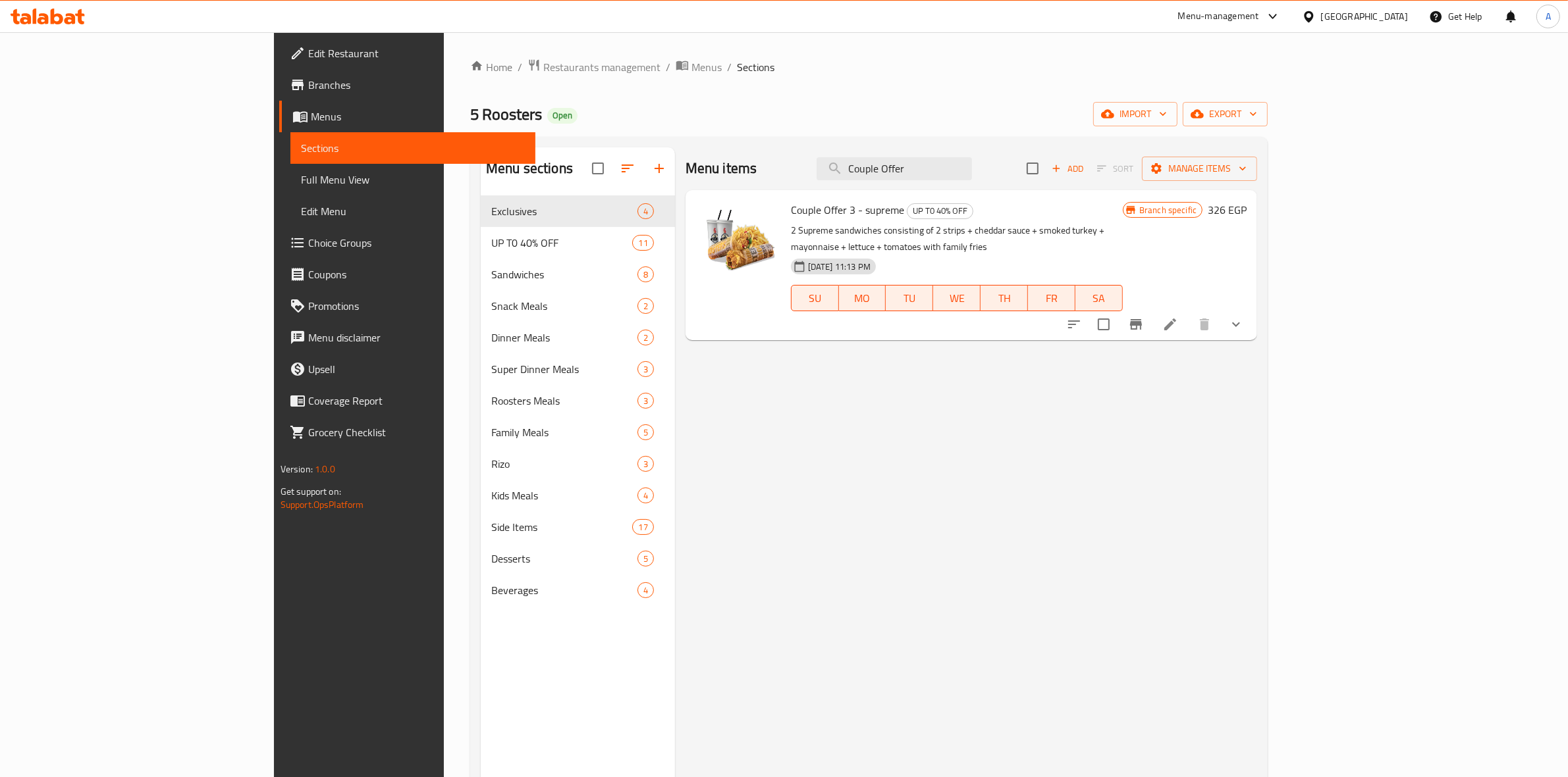
drag, startPoint x: 1014, startPoint y: 173, endPoint x: 655, endPoint y: 142, distance: 360.3
click at [655, 142] on div "Menu sections Exclusives 4 UP T0 40% OFF 11 Sandwiches 8 Snack Meals 2 Dinner M…" at bounding box center [868, 536] width 798 height 798
paste input "Mix"
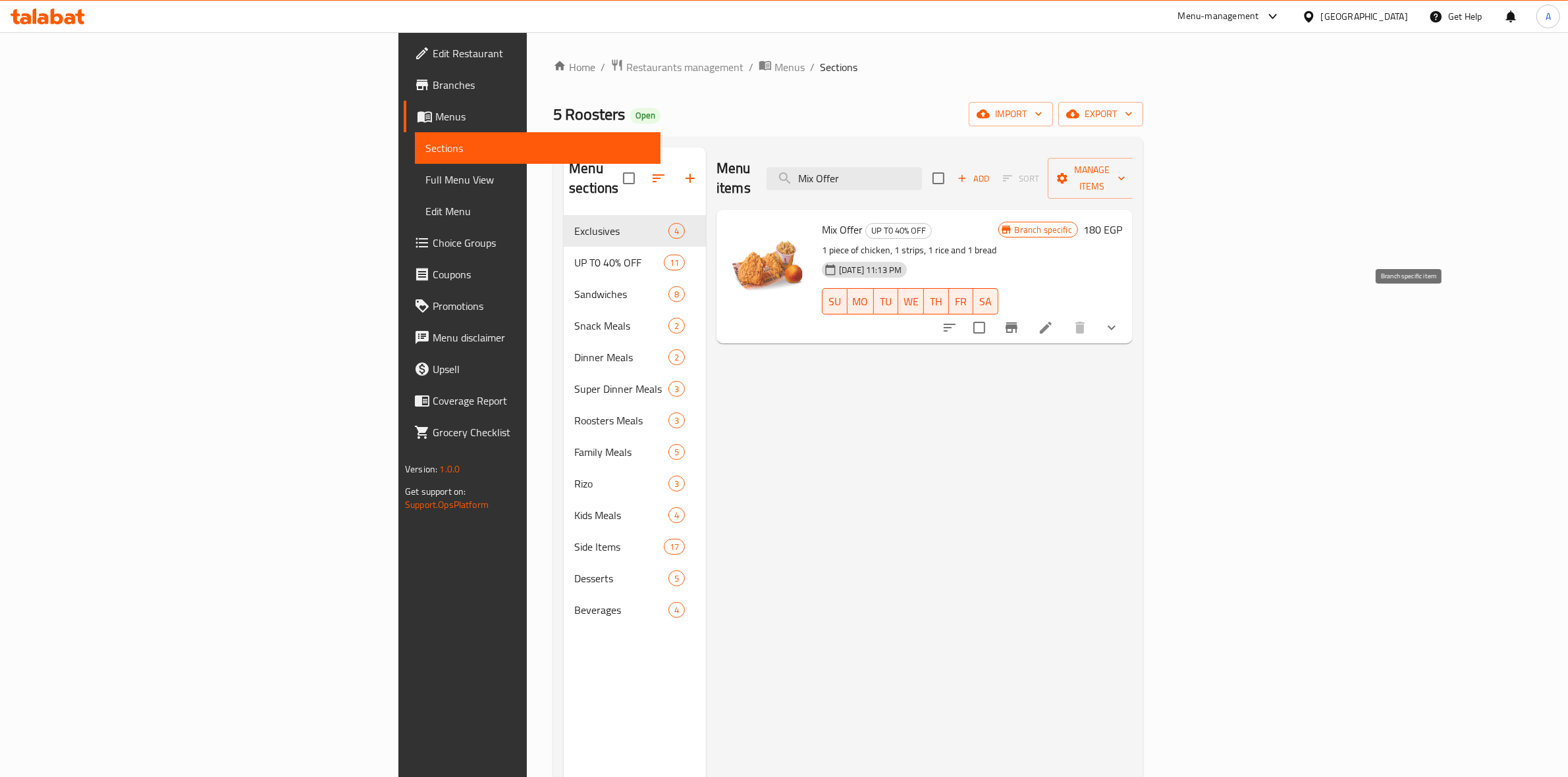
click at [1027, 312] on button "Branch-specific-item" at bounding box center [1011, 328] width 31 height 31
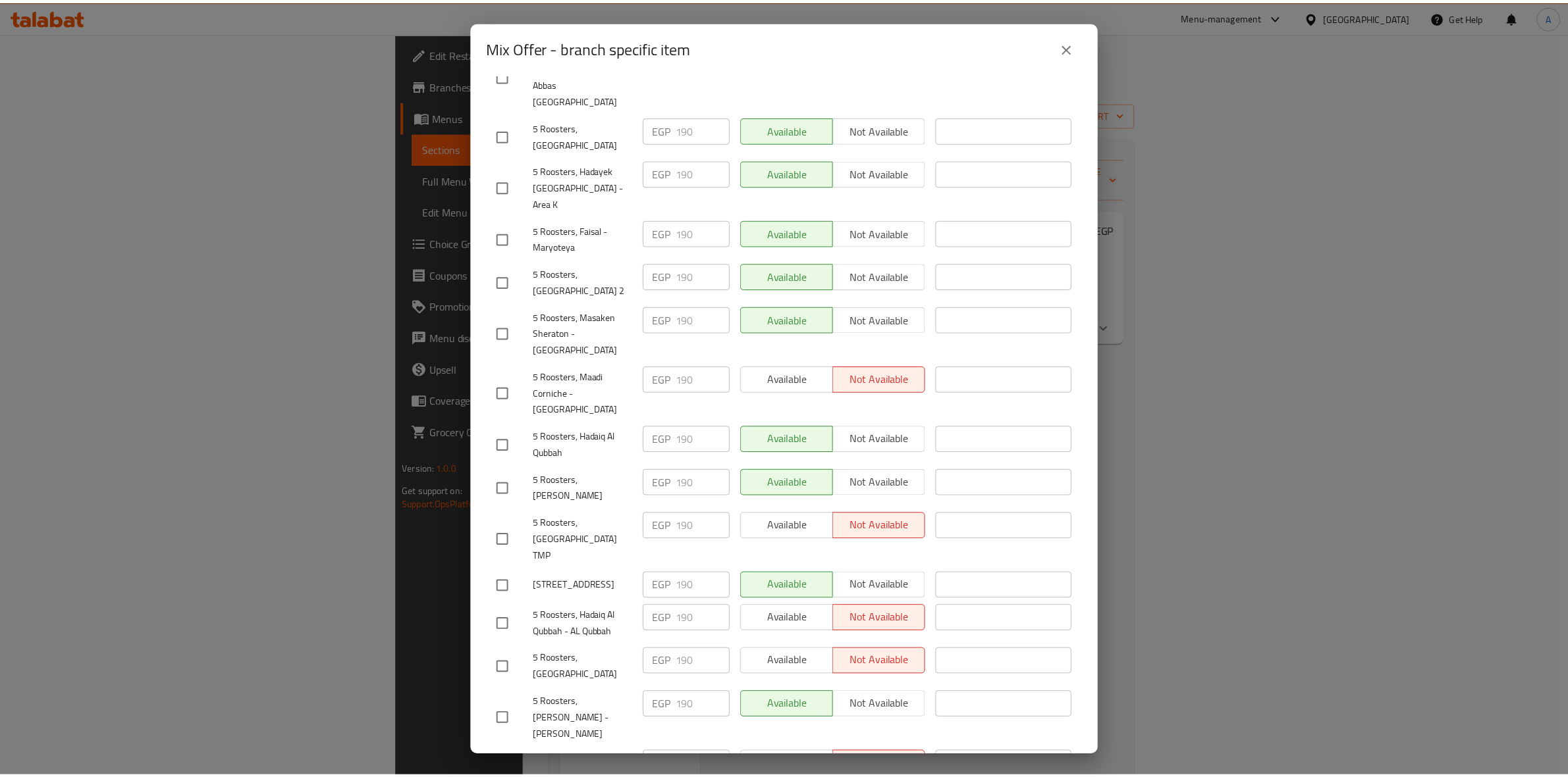
scroll to position [290, 0]
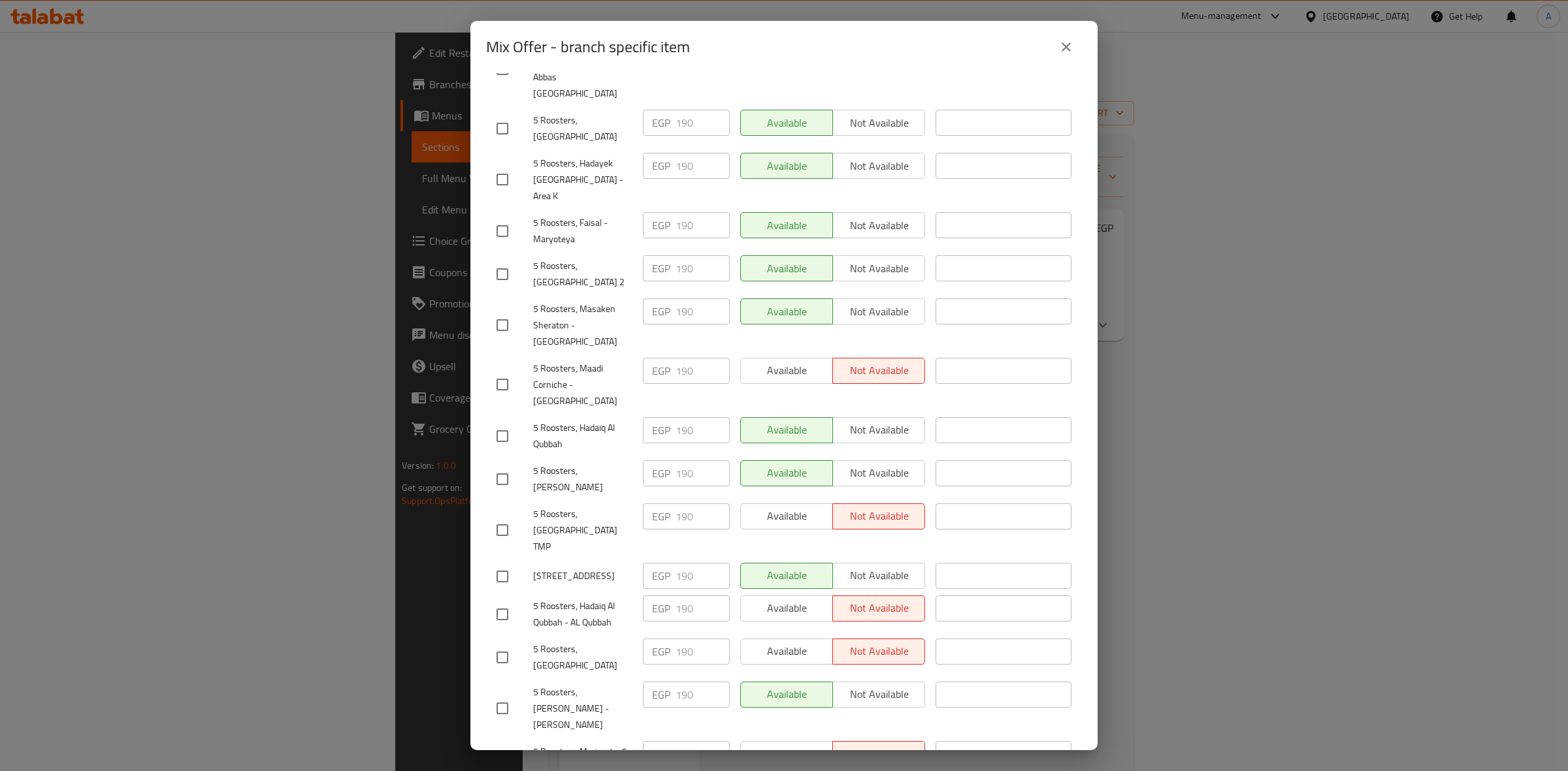
click at [1062, 47] on icon "close" at bounding box center [1066, 47] width 16 height 16
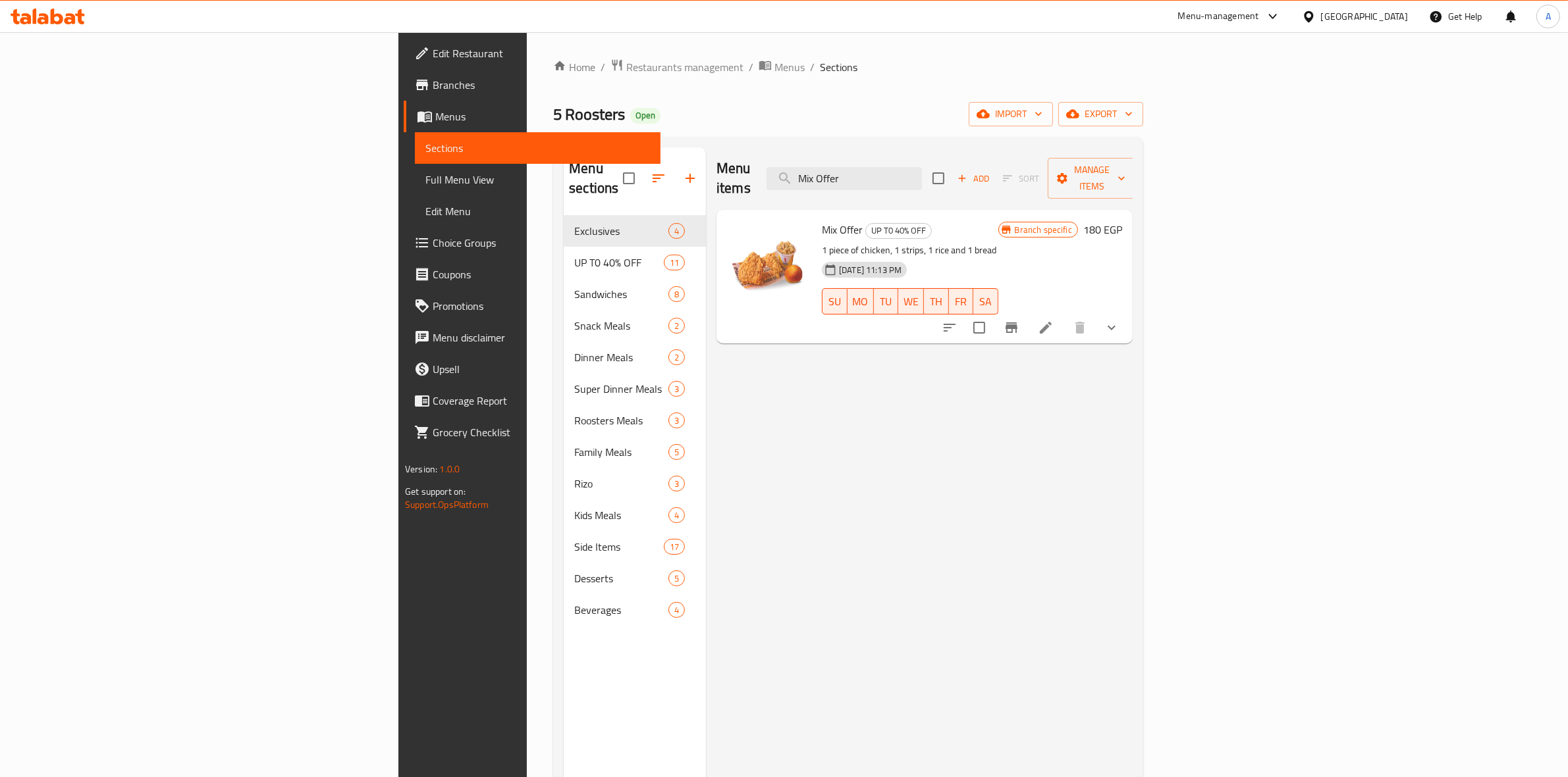
drag, startPoint x: 1009, startPoint y: 171, endPoint x: 571, endPoint y: 107, distance: 442.7
click at [553, 122] on div "Home / Restaurants management / Menus / Sections 5 Roosters Open import export …" at bounding box center [848, 497] width 590 height 876
paste input "Duet"
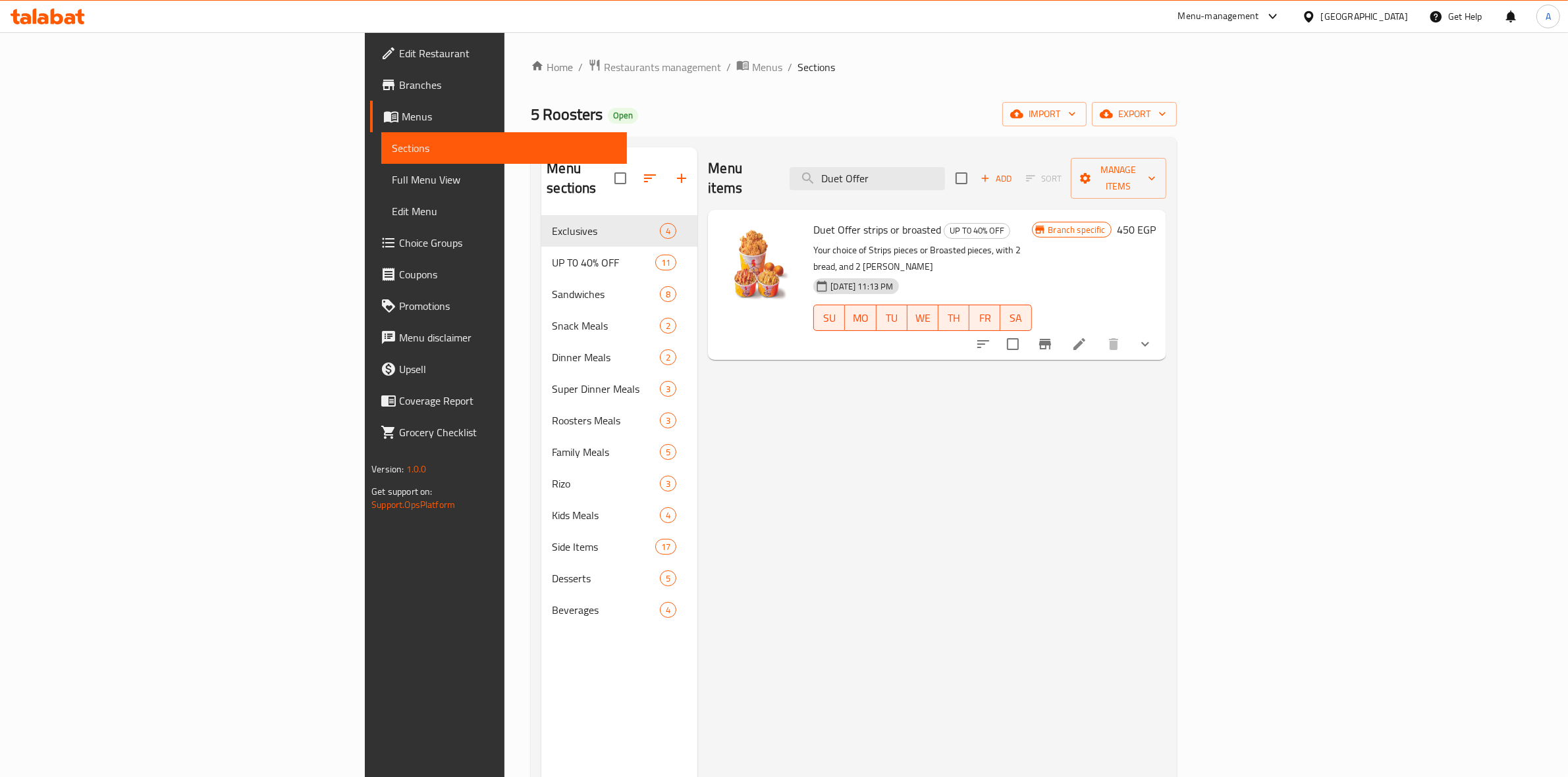
type input "Duet Offer"
